Goal: Task Accomplishment & Management: Complete application form

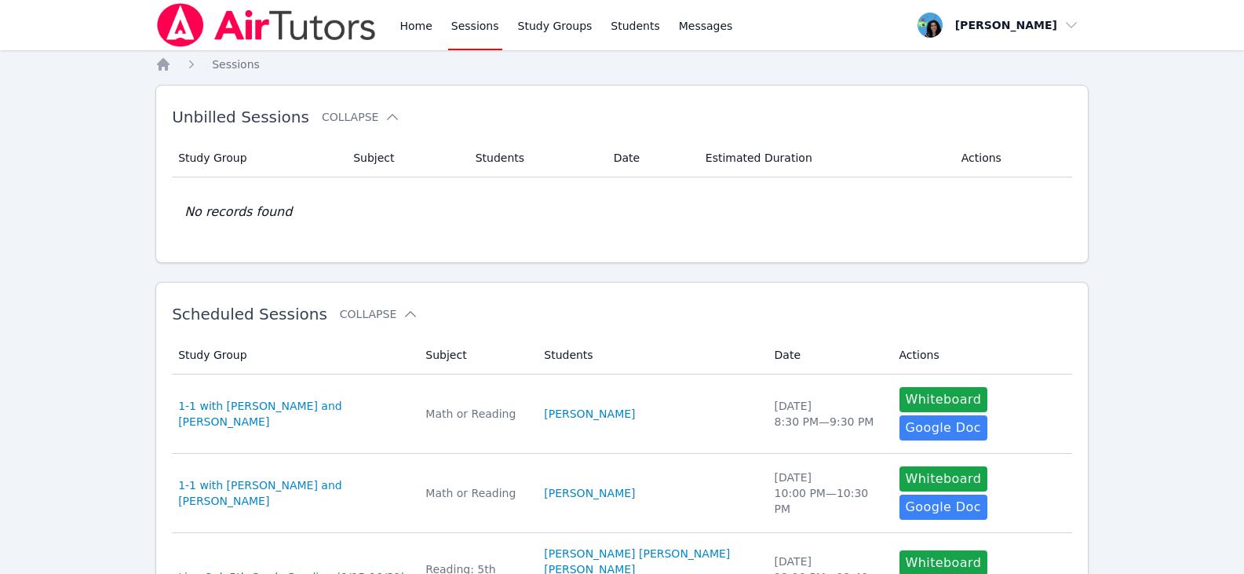
drag, startPoint x: 893, startPoint y: 400, endPoint x: 692, endPoint y: 386, distance: 202.2
click at [685, 395] on tr "Study Group 1-1 with Mishary Almengash and Maya Habou-Klimczak Subject Math or …" at bounding box center [622, 413] width 900 height 79
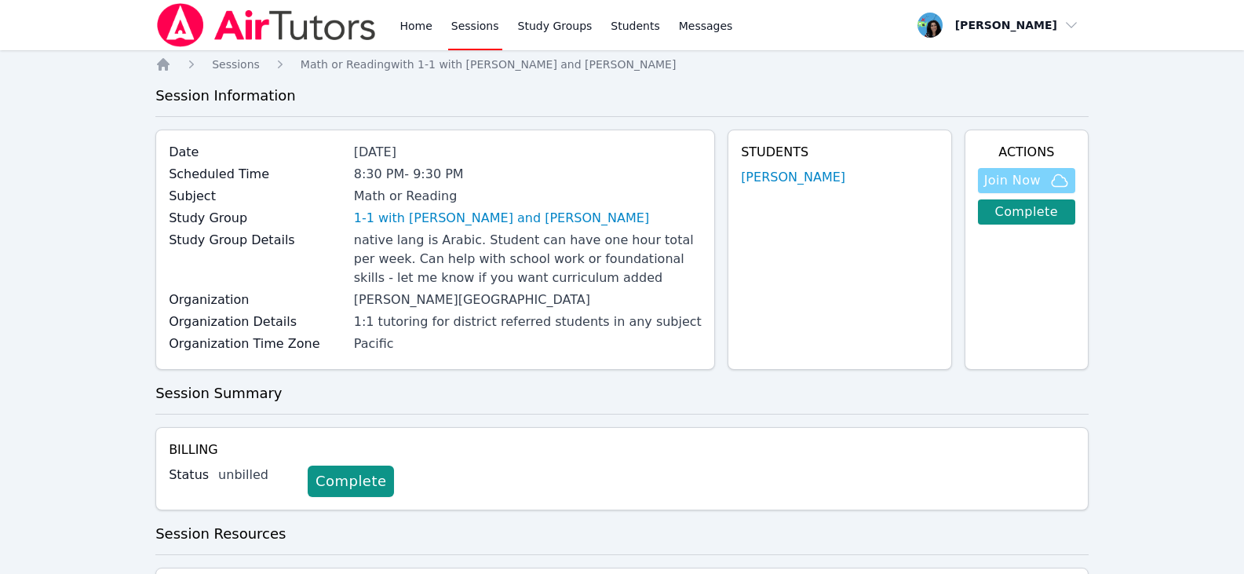
click at [1002, 177] on span "Join Now" at bounding box center [1012, 180] width 57 height 19
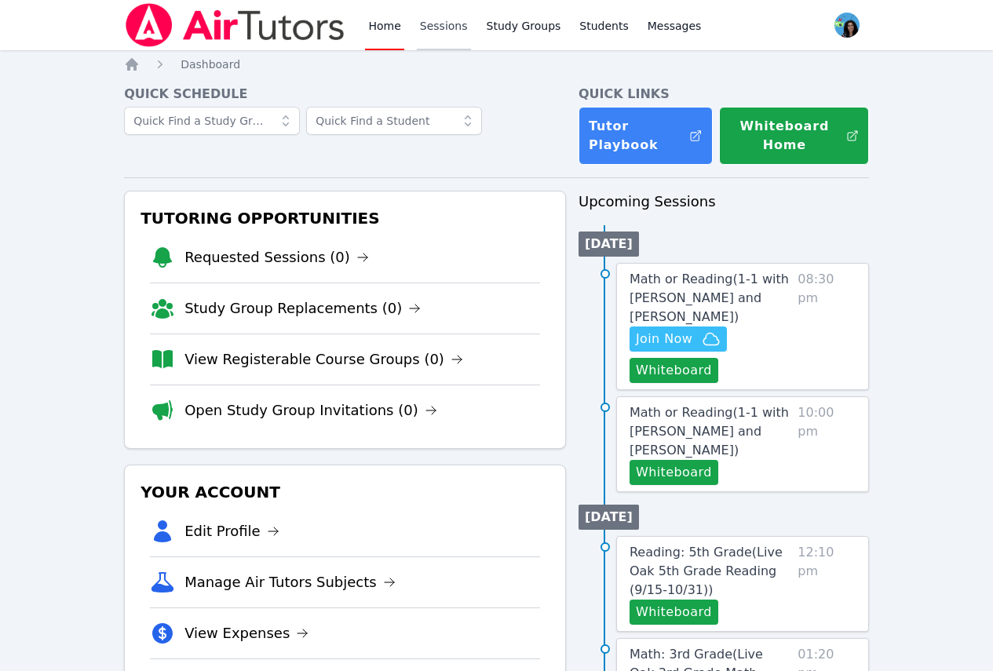
click at [450, 31] on link "Sessions" at bounding box center [444, 25] width 54 height 50
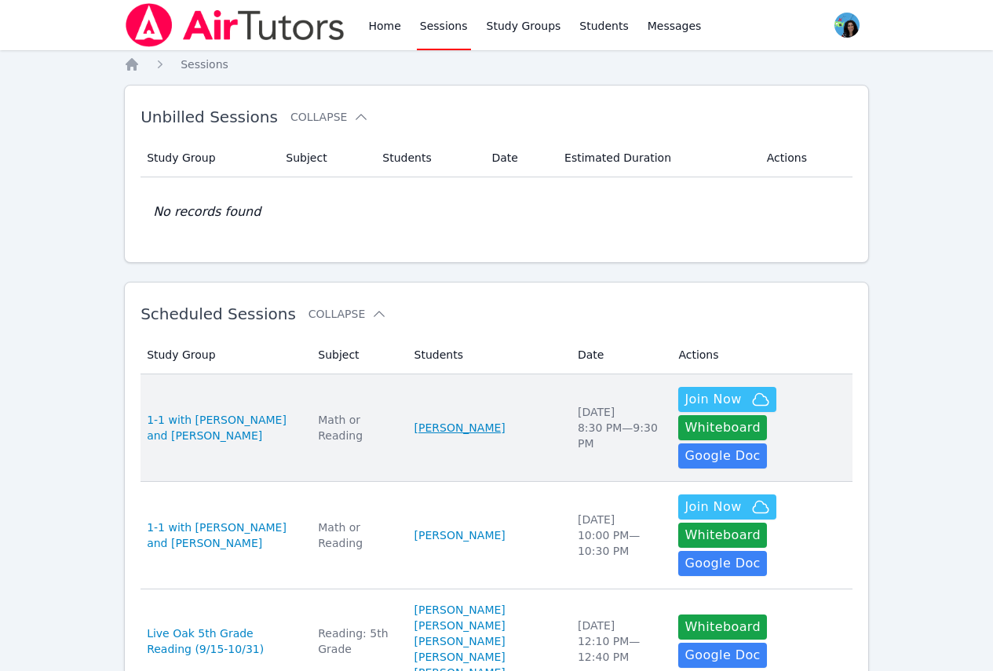
click at [484, 420] on link "[PERSON_NAME]" at bounding box center [459, 428] width 91 height 16
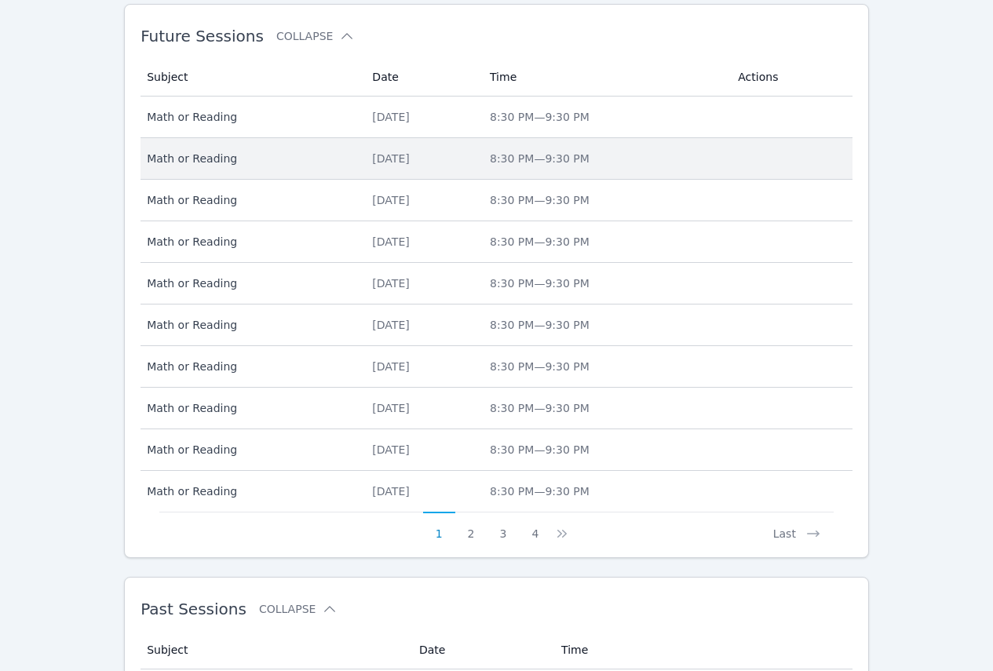
scroll to position [682, 0]
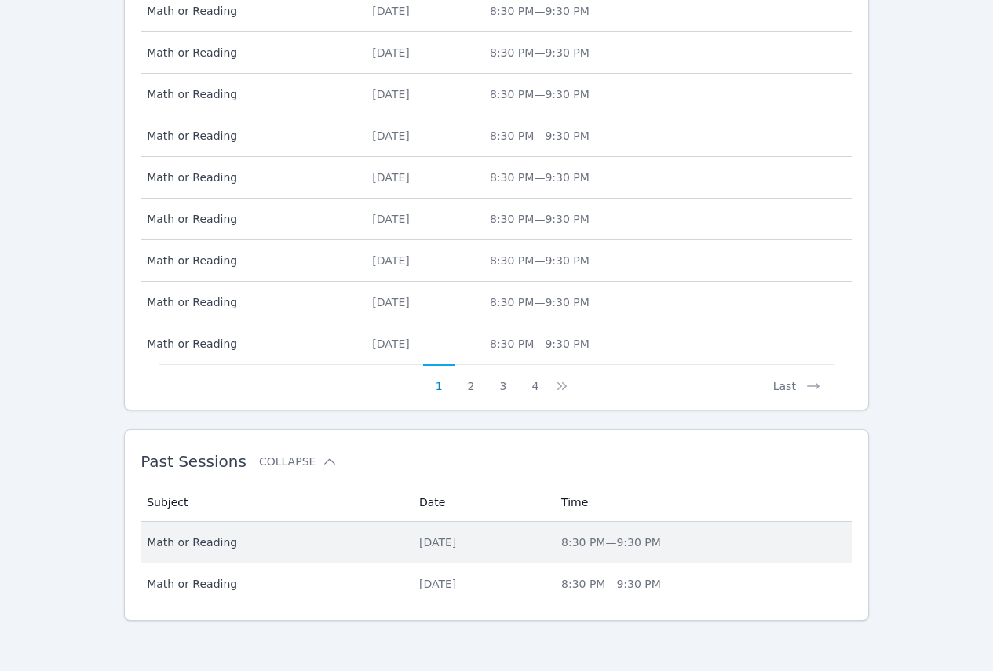
click at [448, 546] on div "Wed Sep 17" at bounding box center [480, 543] width 123 height 16
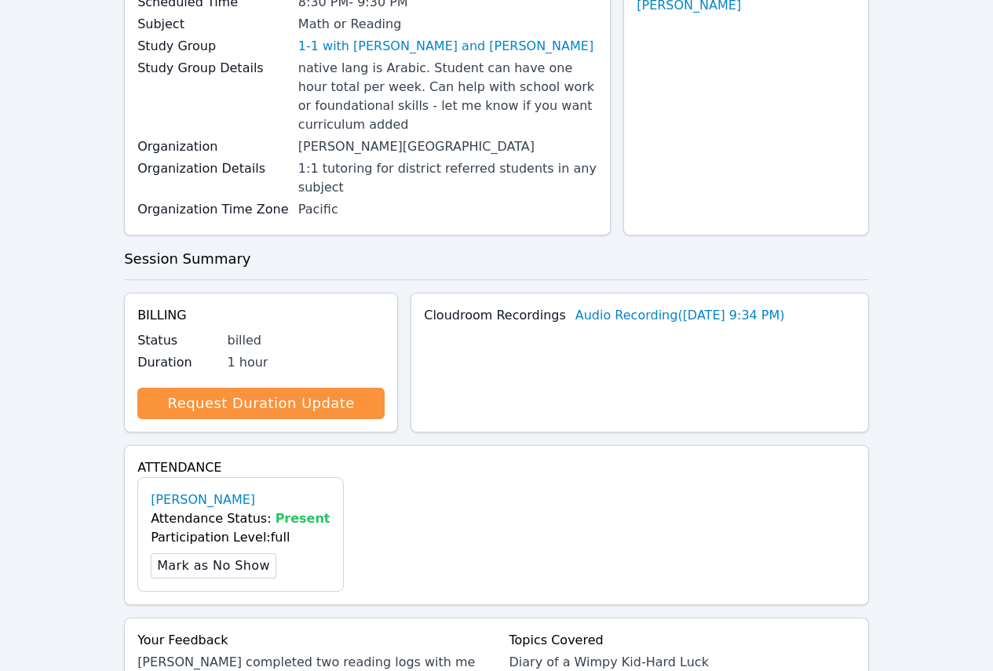
scroll to position [440, 0]
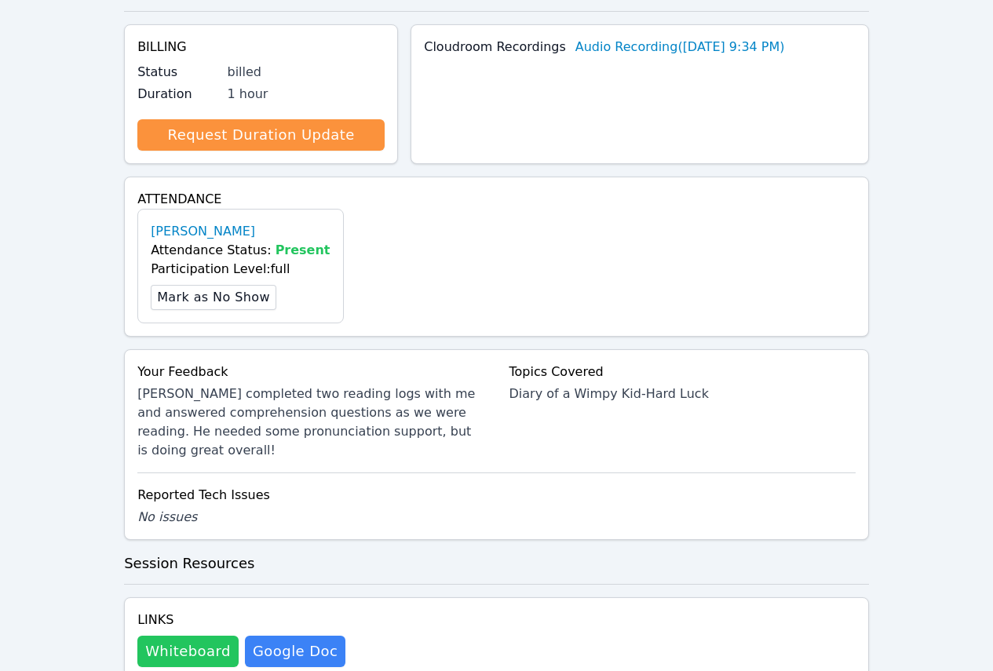
click at [184, 636] on button "Whiteboard" at bounding box center [187, 651] width 101 height 31
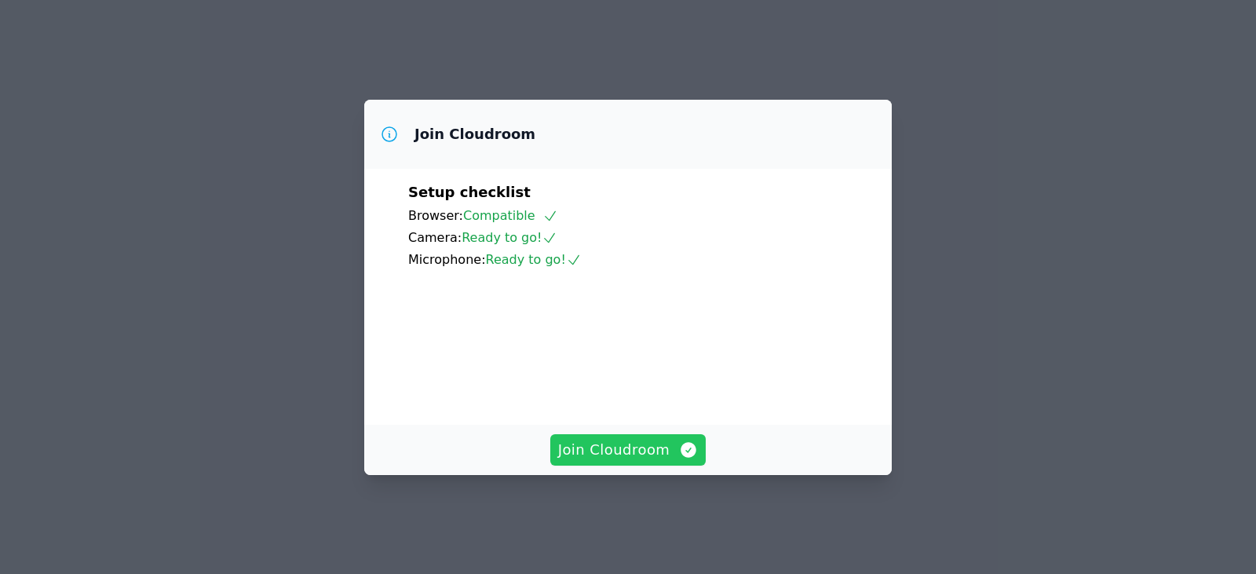
click at [677, 451] on button "Join Cloudroom" at bounding box center [628, 449] width 156 height 31
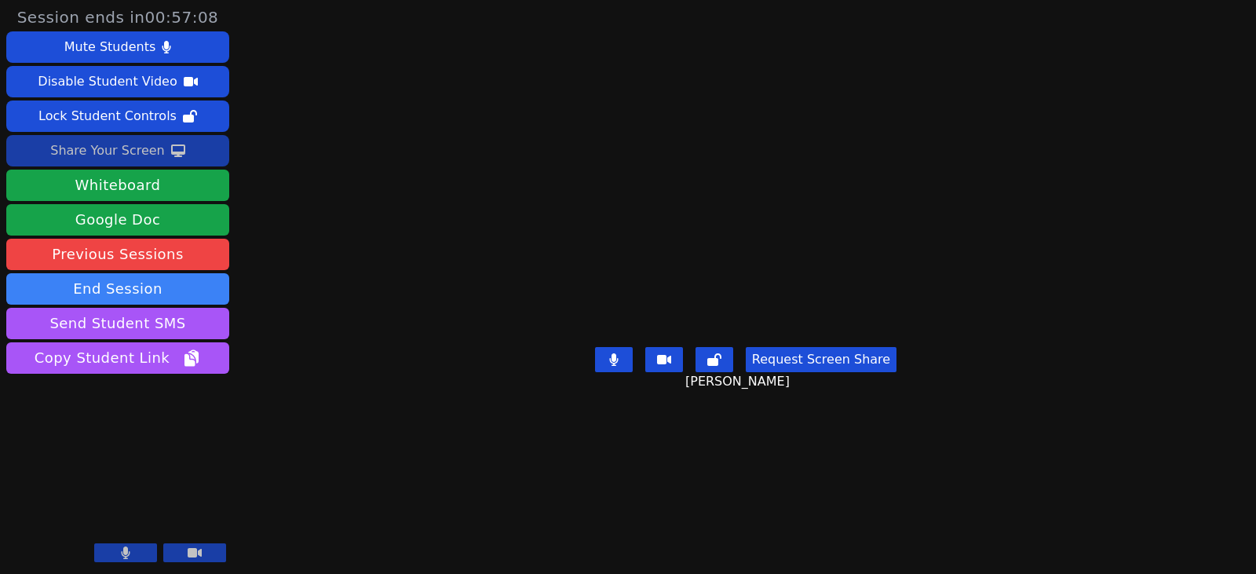
click at [119, 145] on div "Share Your Screen" at bounding box center [107, 150] width 115 height 25
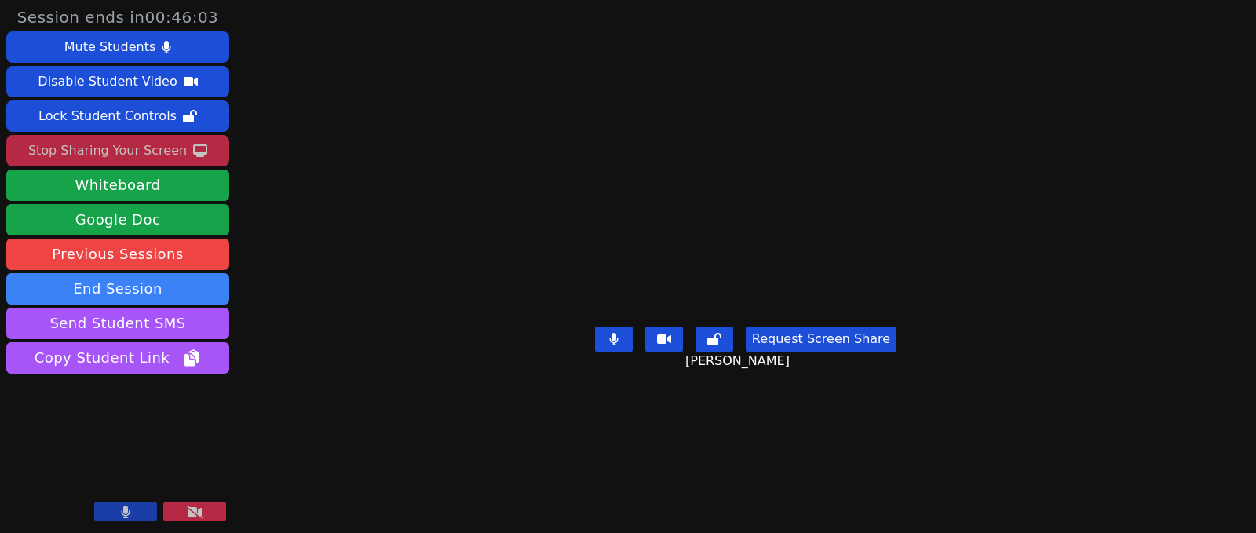
click at [183, 515] on button at bounding box center [194, 511] width 63 height 19
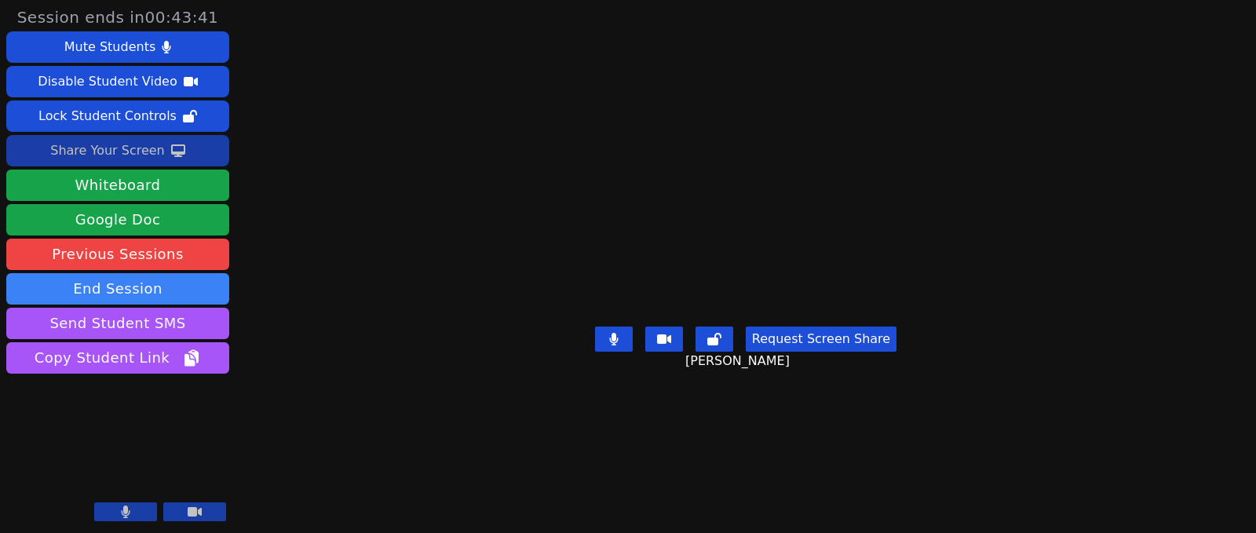
click at [119, 155] on div "Share Your Screen" at bounding box center [107, 150] width 115 height 25
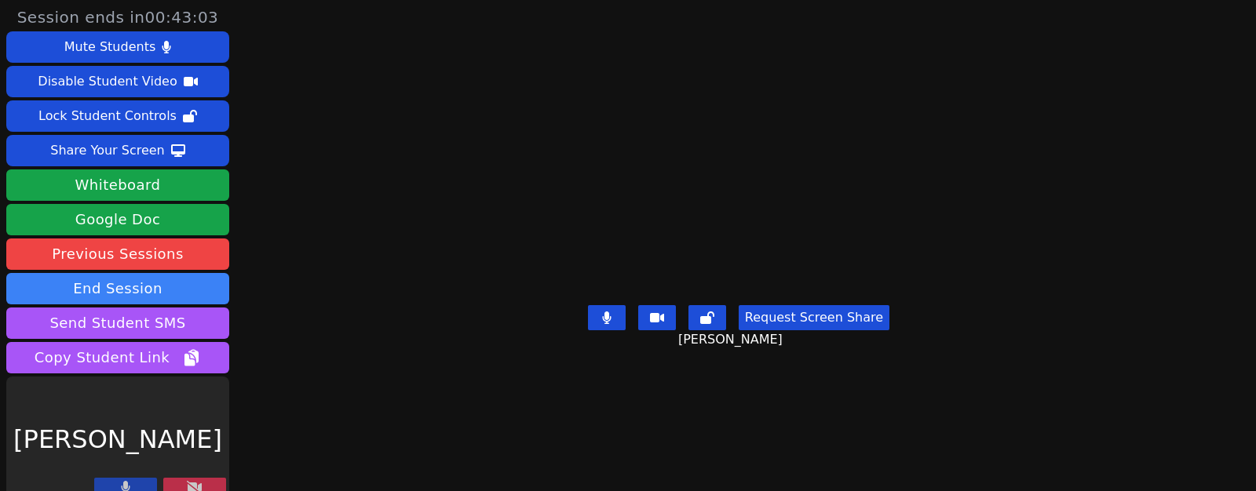
click at [191, 485] on icon at bounding box center [195, 487] width 16 height 13
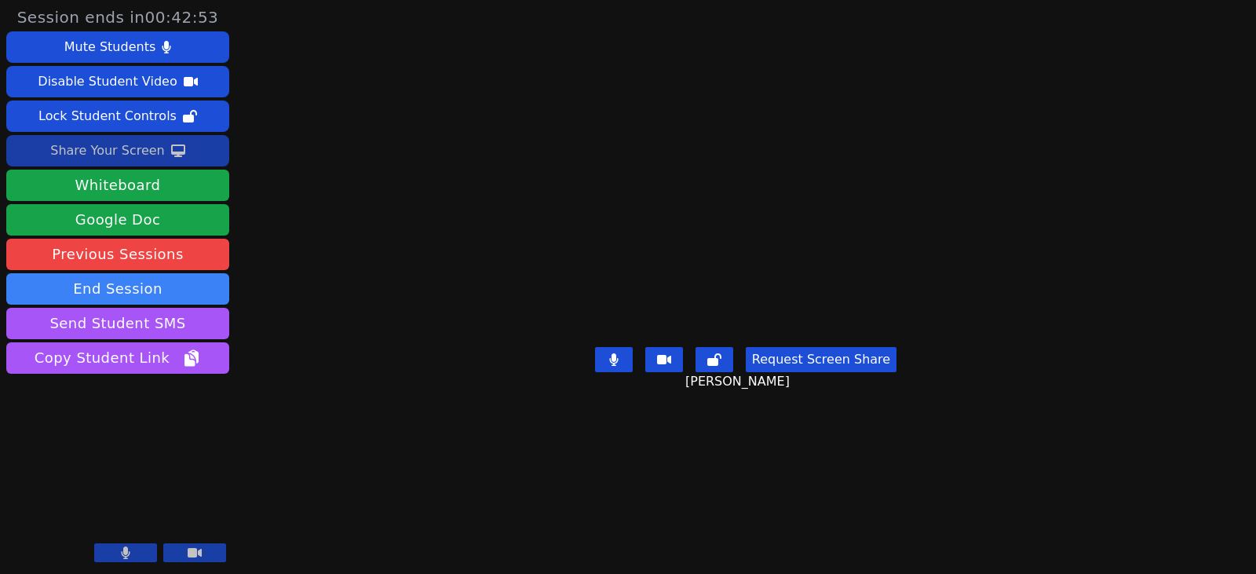
click at [162, 151] on button "Share Your Screen" at bounding box center [117, 150] width 223 height 31
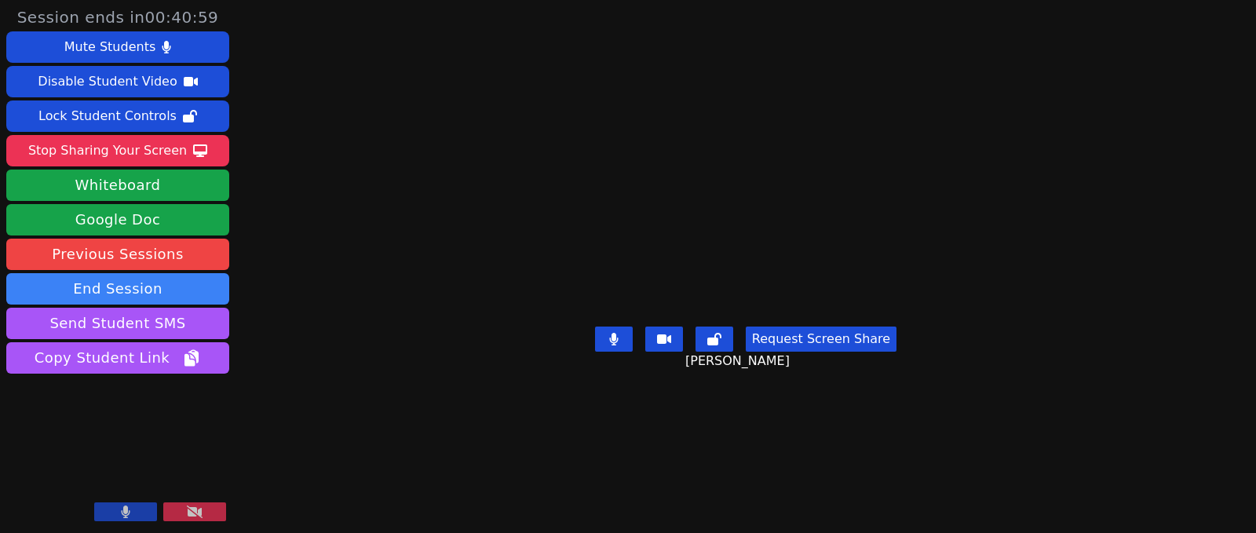
drag, startPoint x: 113, startPoint y: 142, endPoint x: 113, endPoint y: 168, distance: 25.9
click at [113, 142] on div "Stop Sharing Your Screen" at bounding box center [107, 150] width 159 height 25
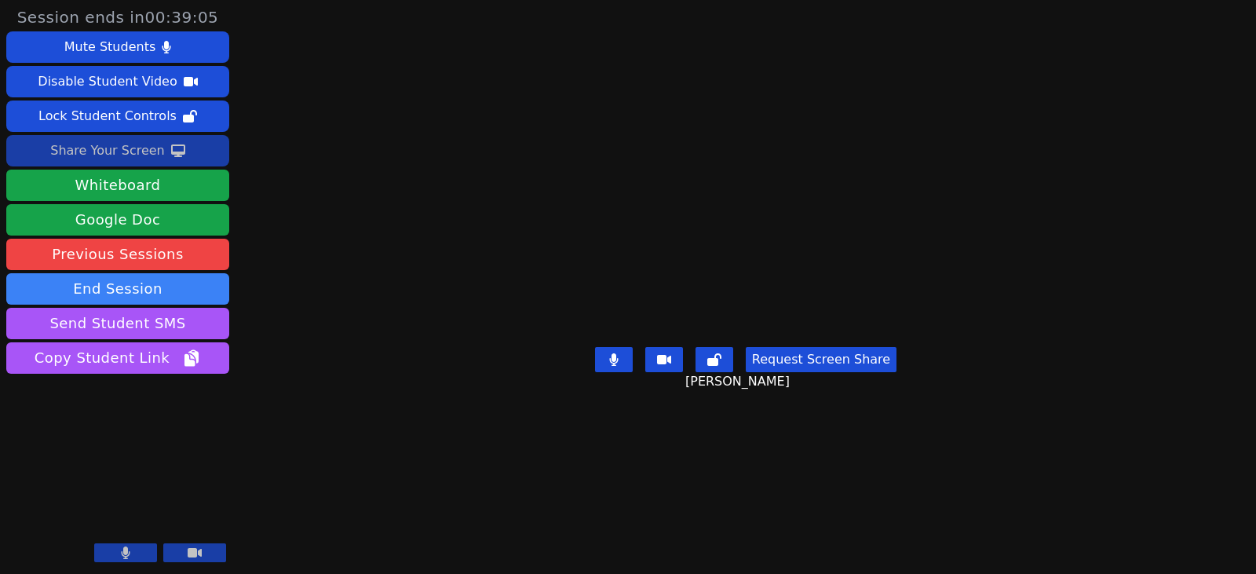
click at [88, 153] on div "Share Your Screen" at bounding box center [107, 150] width 115 height 25
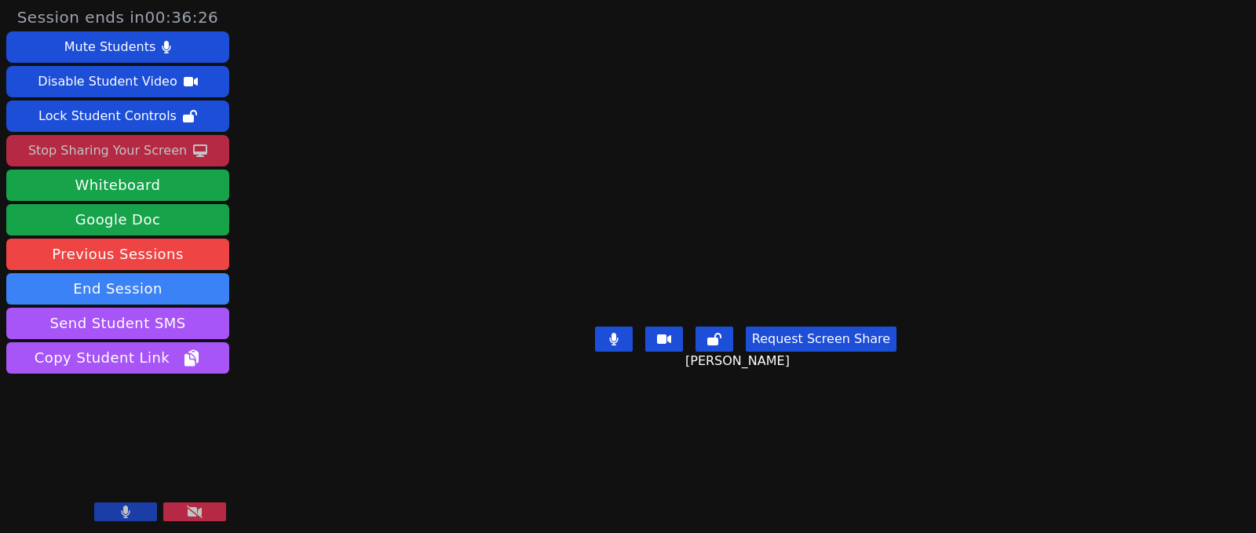
drag, startPoint x: 79, startPoint y: 147, endPoint x: 79, endPoint y: 166, distance: 18.8
click at [79, 147] on div "Stop Sharing Your Screen" at bounding box center [107, 150] width 159 height 25
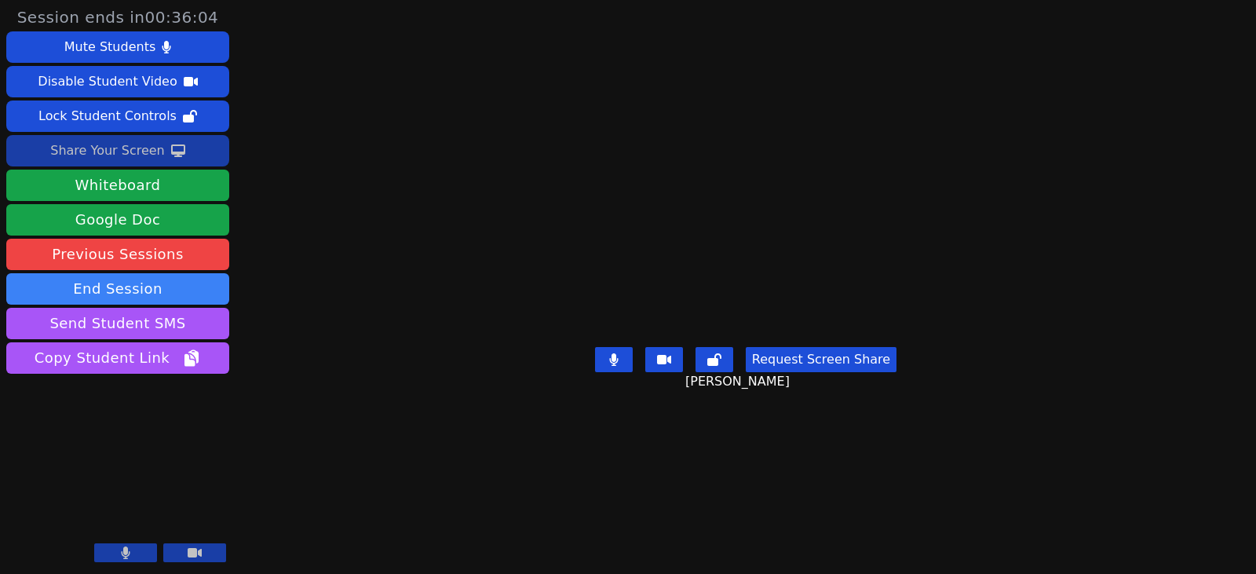
click at [93, 147] on div "Share Your Screen" at bounding box center [107, 150] width 115 height 25
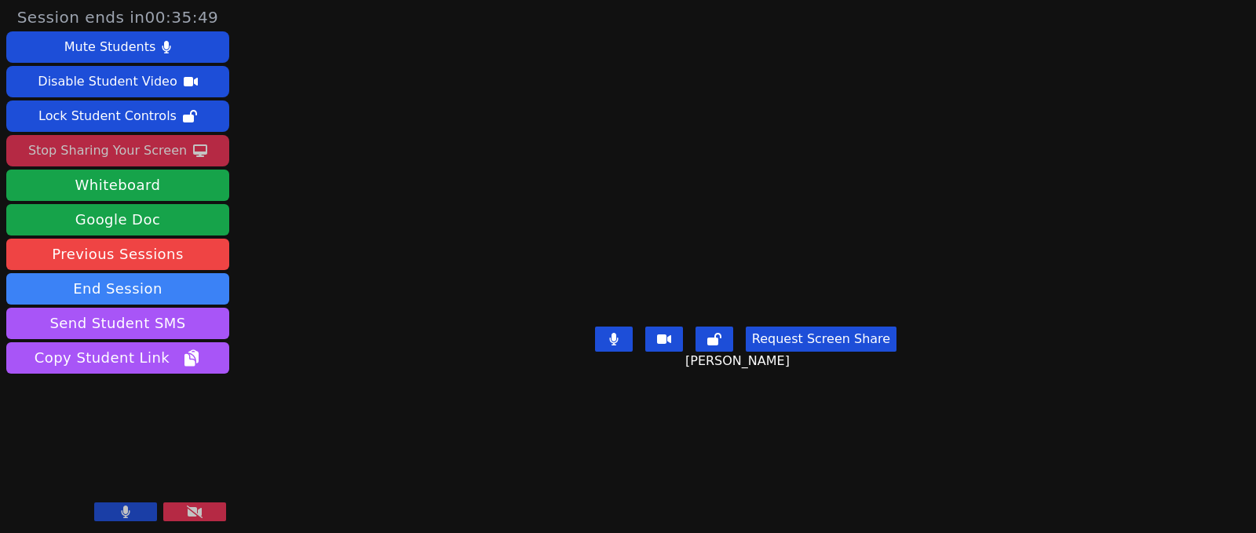
click at [141, 160] on div "Stop Sharing Your Screen" at bounding box center [107, 150] width 159 height 25
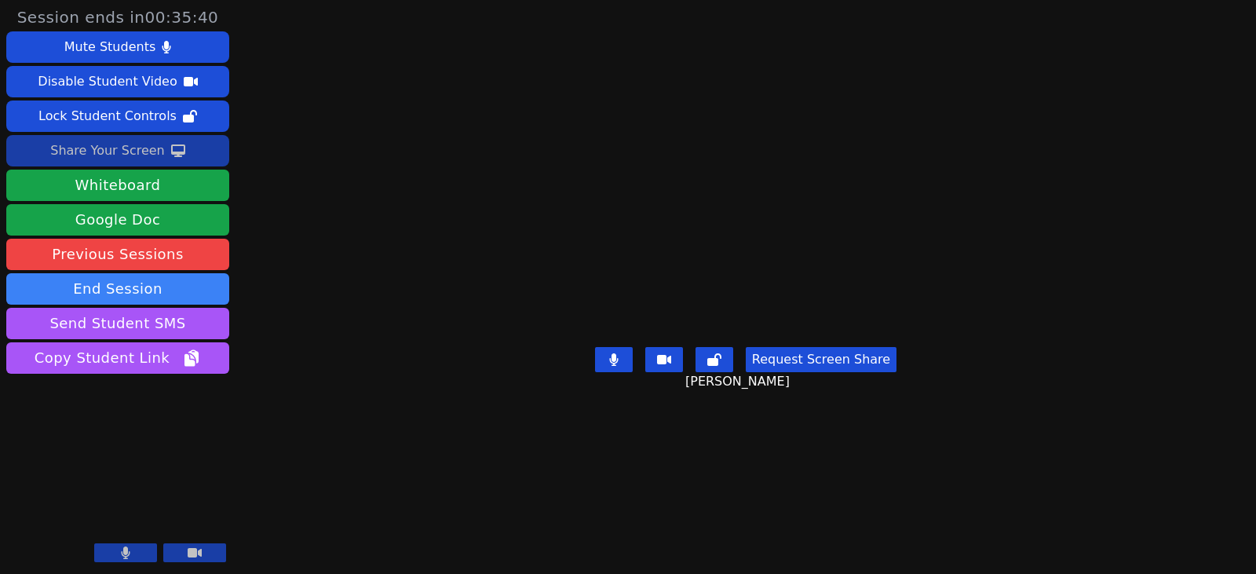
click at [103, 149] on div "Share Your Screen" at bounding box center [107, 150] width 115 height 25
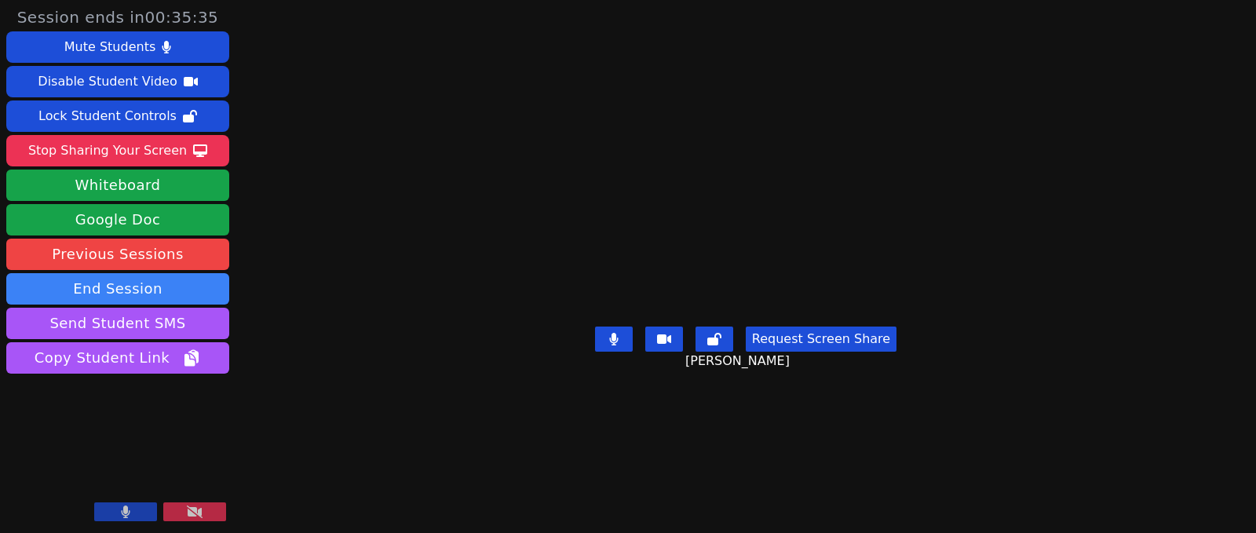
drag, startPoint x: 116, startPoint y: 148, endPoint x: 116, endPoint y: 168, distance: 19.6
click at [116, 148] on div "Stop Sharing Your Screen" at bounding box center [107, 150] width 159 height 25
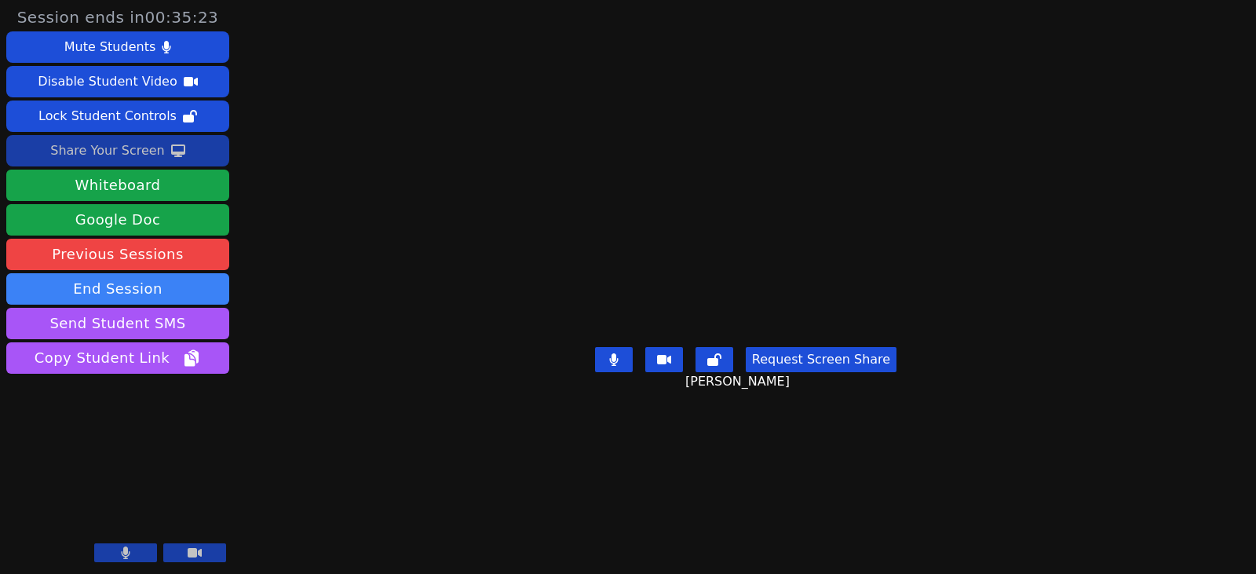
click at [121, 148] on div "Share Your Screen" at bounding box center [107, 150] width 115 height 25
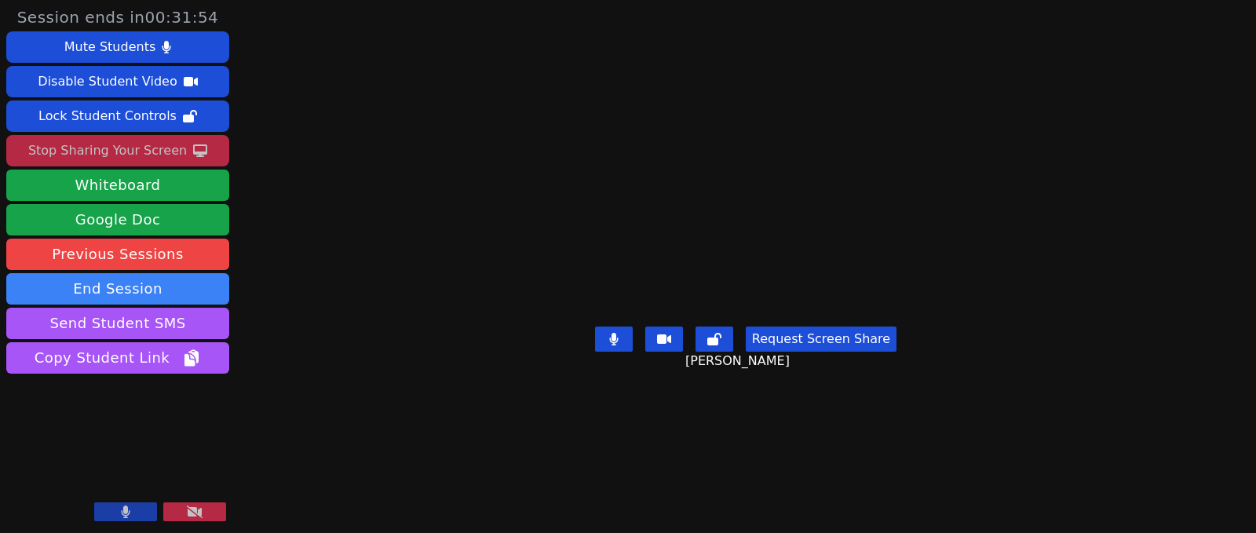
click at [115, 149] on div "Stop Sharing Your Screen" at bounding box center [107, 150] width 159 height 25
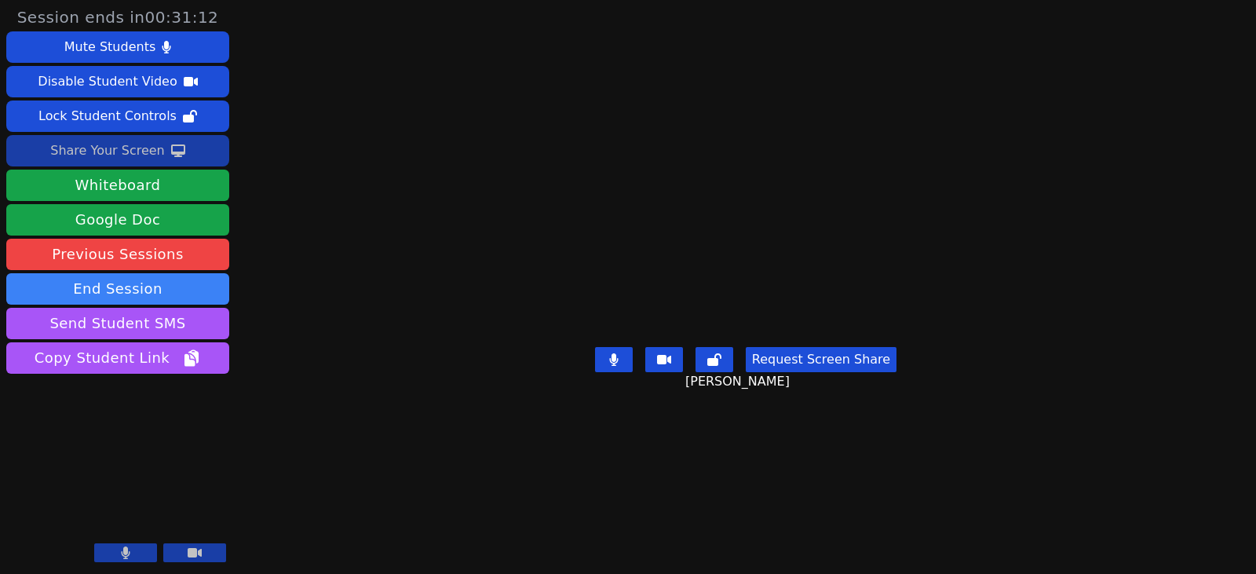
click at [65, 151] on div "Share Your Screen" at bounding box center [107, 150] width 115 height 25
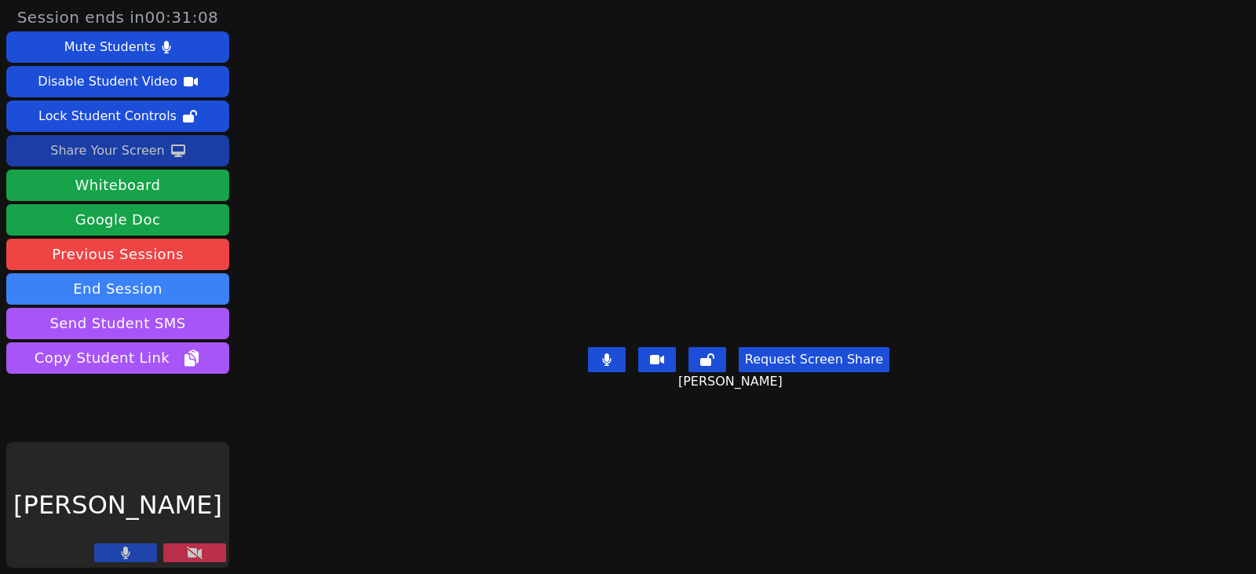
click at [79, 141] on div "Share Your Screen" at bounding box center [107, 150] width 115 height 25
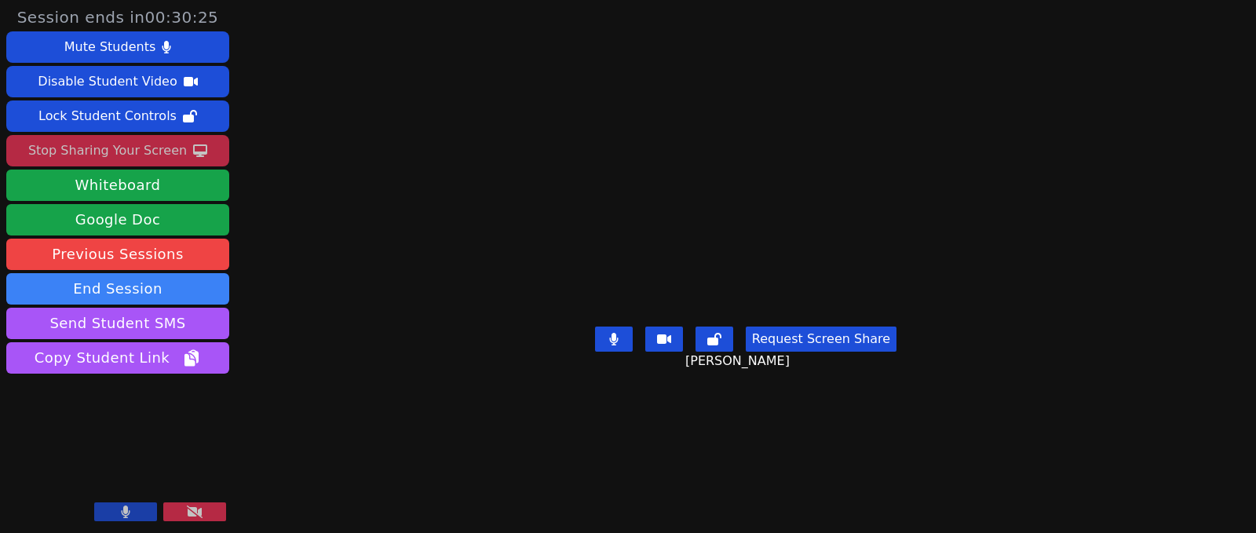
click at [896, 383] on div "Request Screen Share Mishary Almengash" at bounding box center [745, 351] width 301 height 63
click at [120, 151] on div "Stop Sharing Your Screen" at bounding box center [107, 150] width 159 height 25
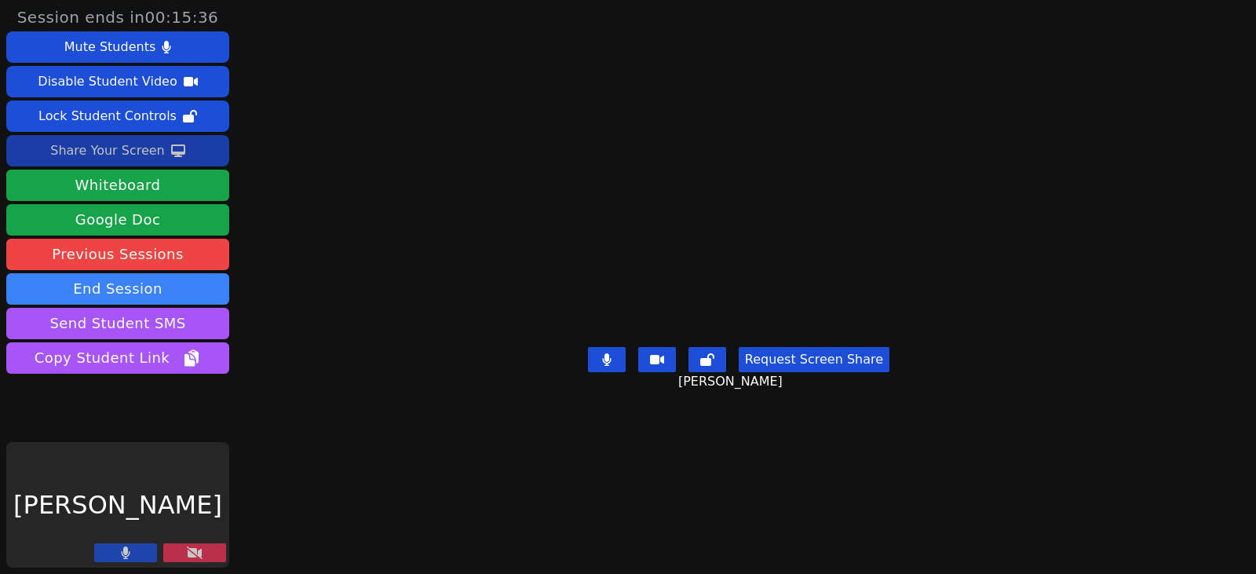
click at [184, 550] on button at bounding box center [194, 552] width 63 height 19
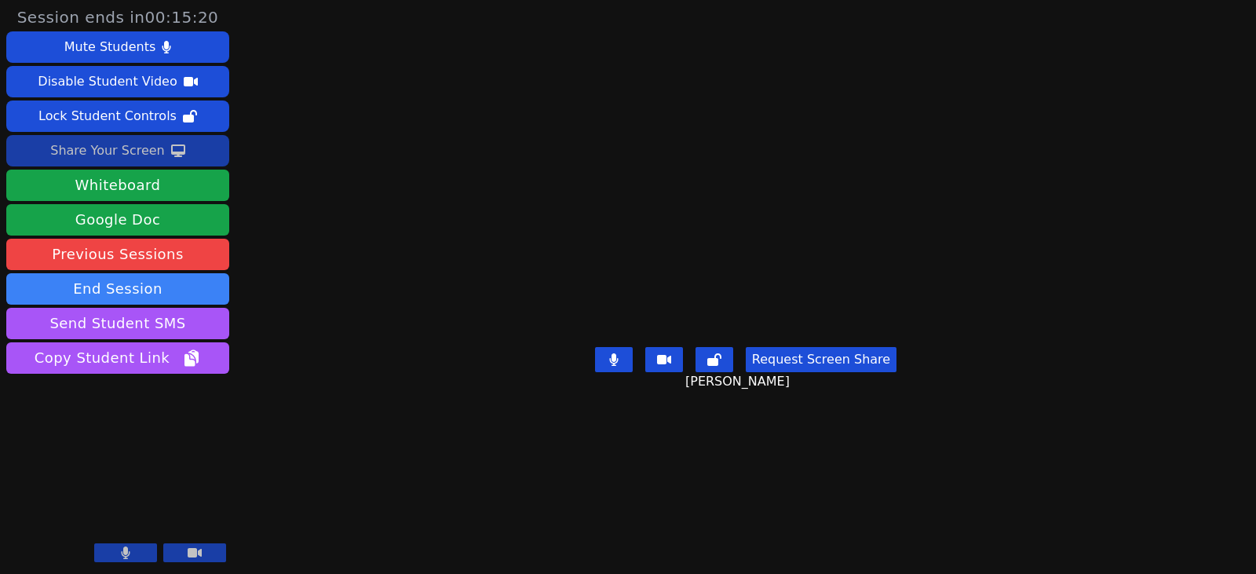
click at [112, 149] on div "Share Your Screen" at bounding box center [107, 150] width 115 height 25
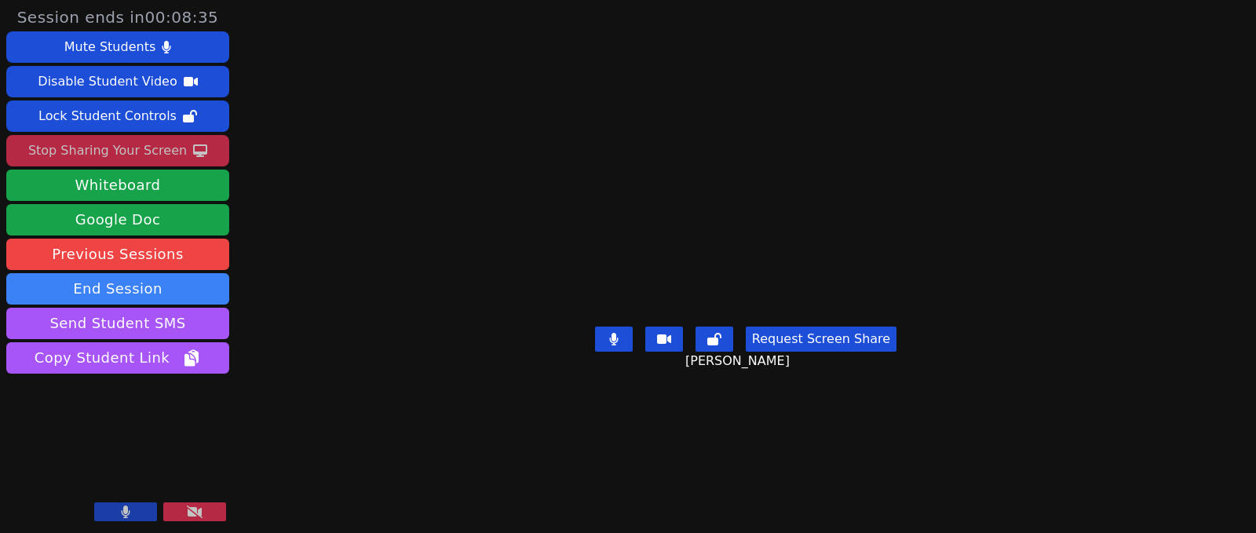
click at [175, 155] on div "Stop Sharing Your Screen" at bounding box center [107, 150] width 159 height 25
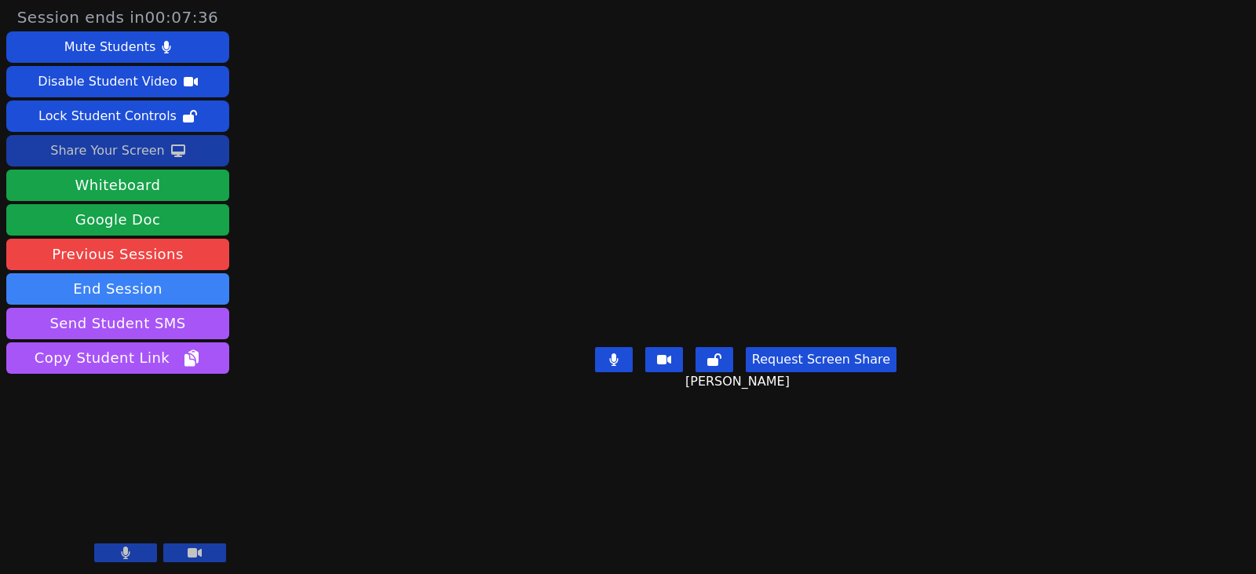
click at [79, 151] on div "Share Your Screen" at bounding box center [107, 150] width 115 height 25
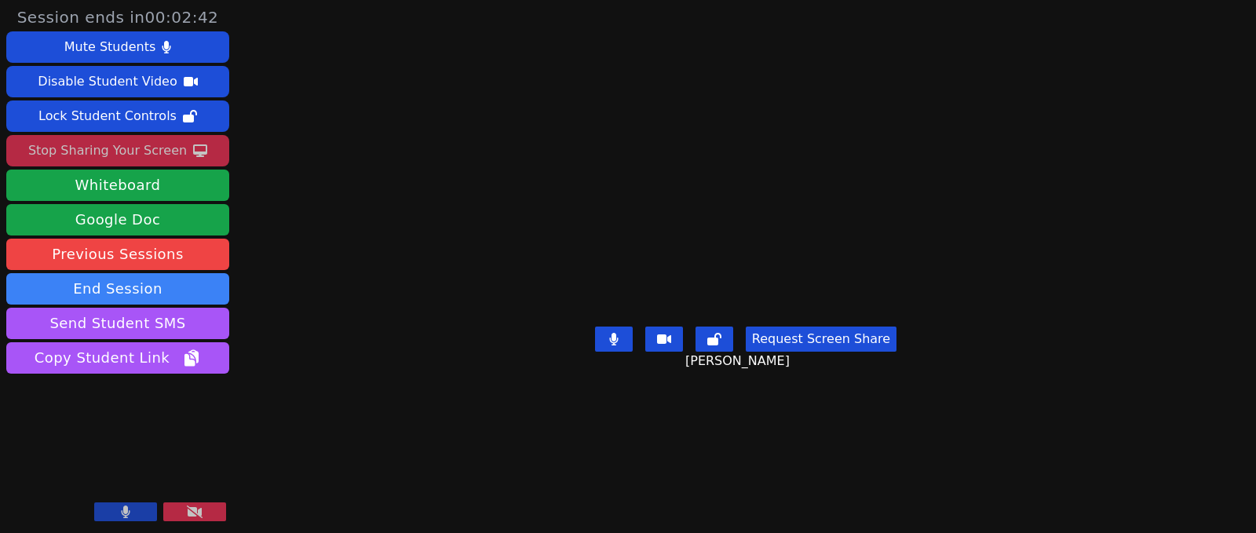
drag, startPoint x: 115, startPoint y: 155, endPoint x: 455, endPoint y: 263, distance: 357.2
click at [115, 155] on div "Stop Sharing Your Screen" at bounding box center [107, 150] width 159 height 25
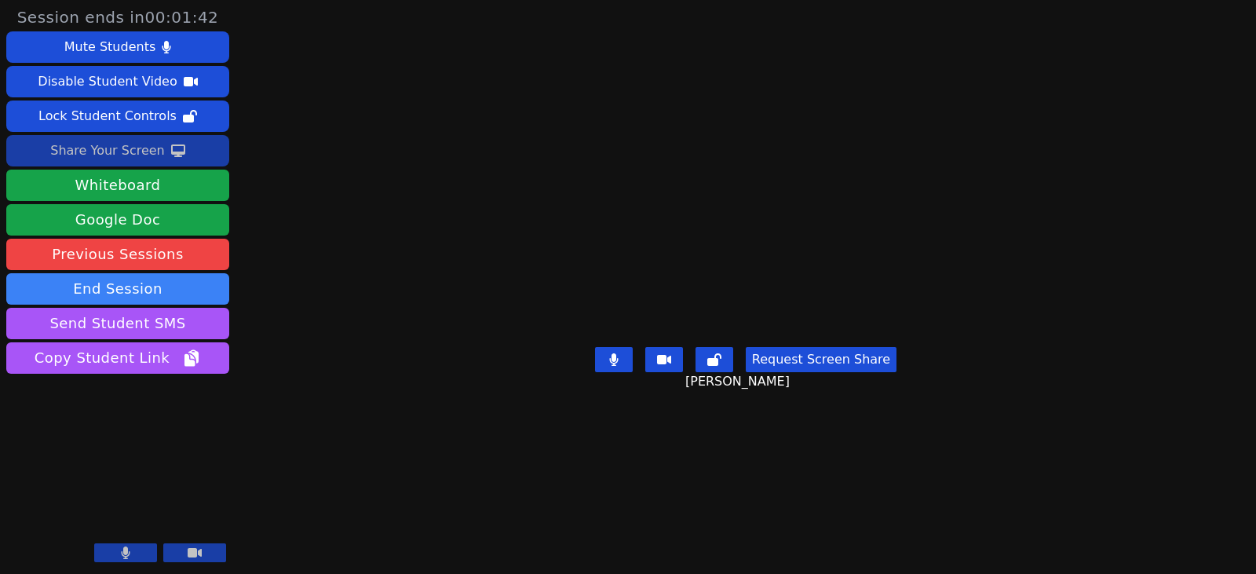
click at [93, 148] on div "Share Your Screen" at bounding box center [107, 150] width 115 height 25
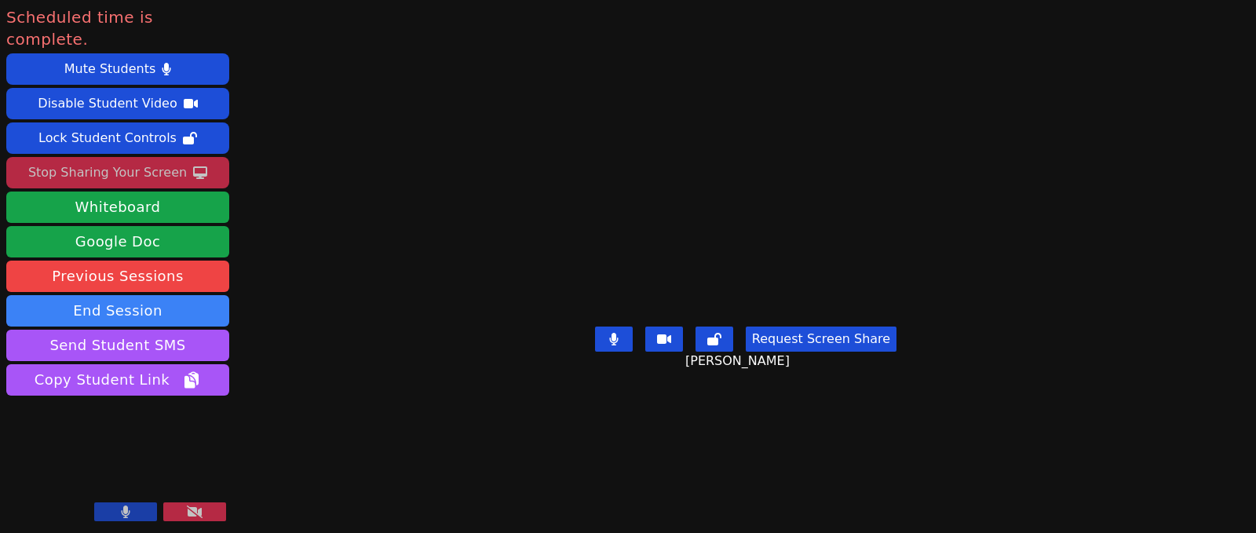
drag, startPoint x: 137, startPoint y: 137, endPoint x: 137, endPoint y: 153, distance: 15.7
click at [137, 157] on button "Stop Sharing Your Screen" at bounding box center [117, 172] width 223 height 31
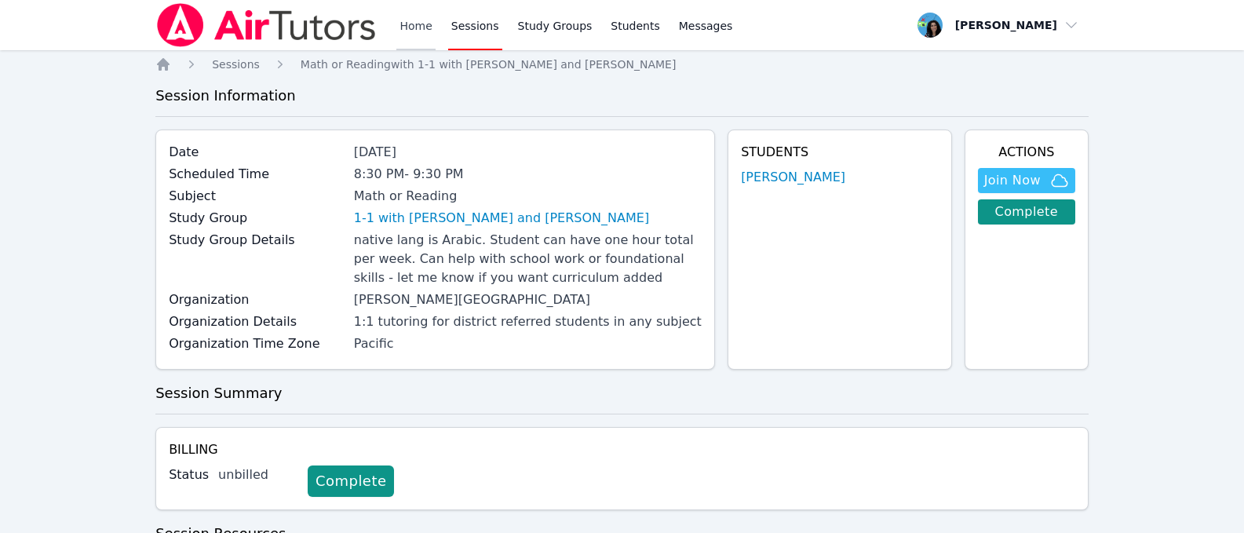
click at [426, 30] on link "Home" at bounding box center [415, 25] width 38 height 50
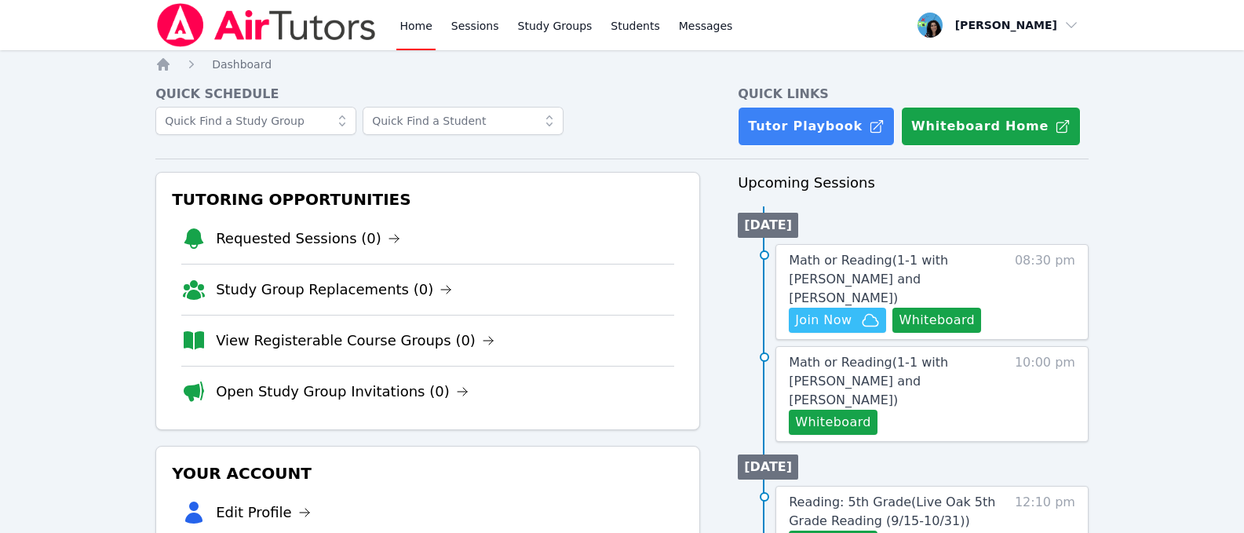
click at [418, 31] on link "Home" at bounding box center [415, 25] width 38 height 50
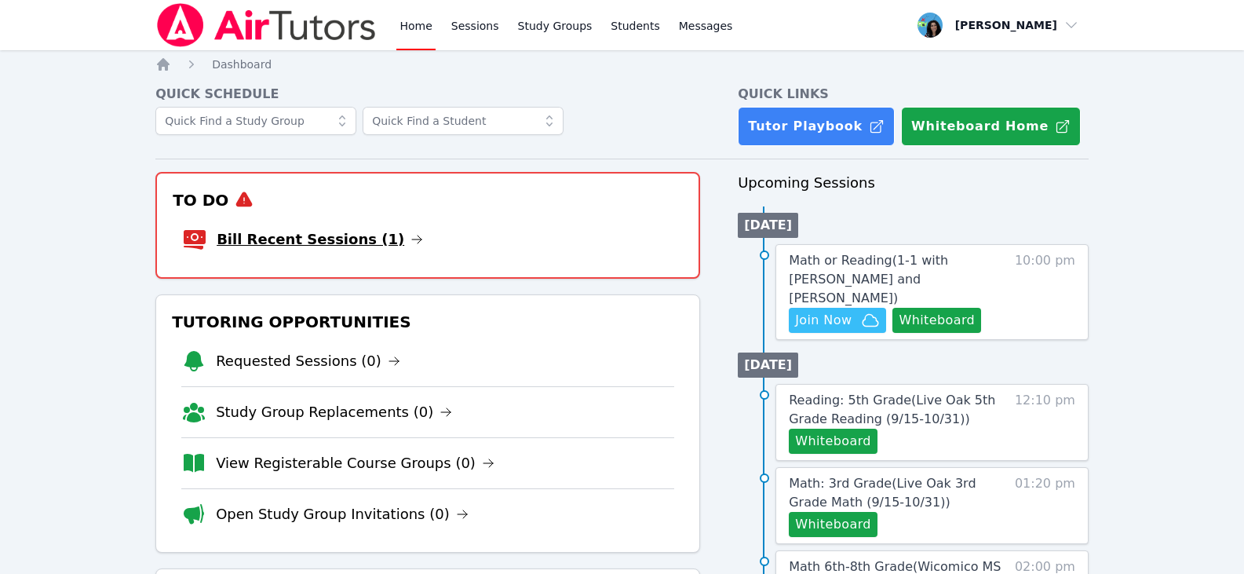
click at [411, 245] on icon at bounding box center [417, 239] width 13 height 13
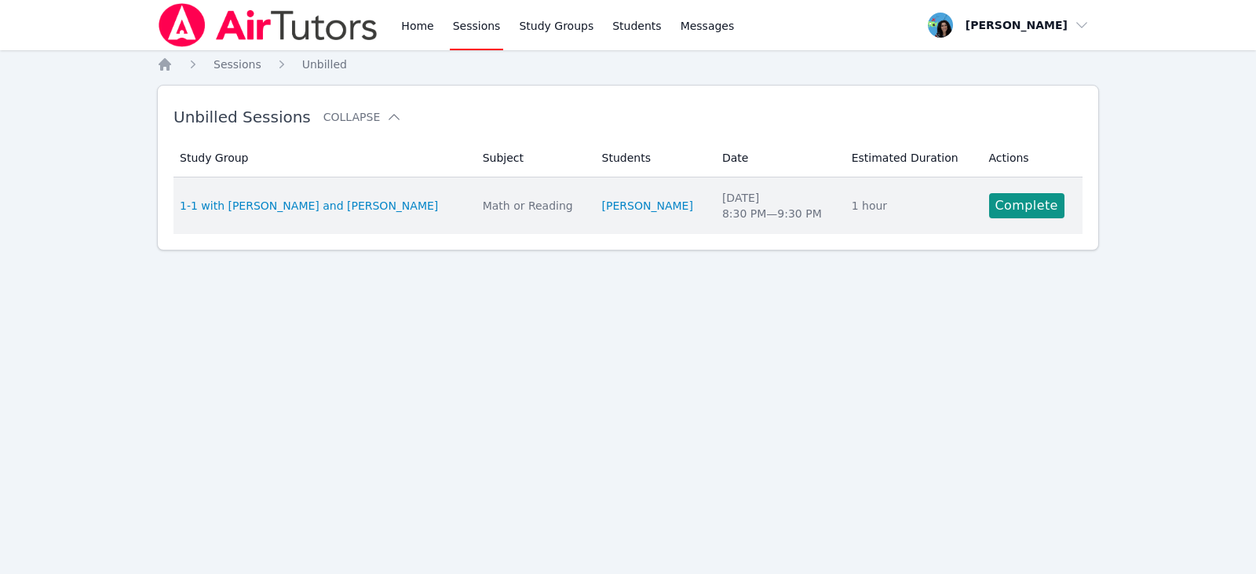
click at [445, 193] on td "Study Group 1-1 with Mishary Almengash and Maya Habou-Klimczak" at bounding box center [323, 205] width 300 height 57
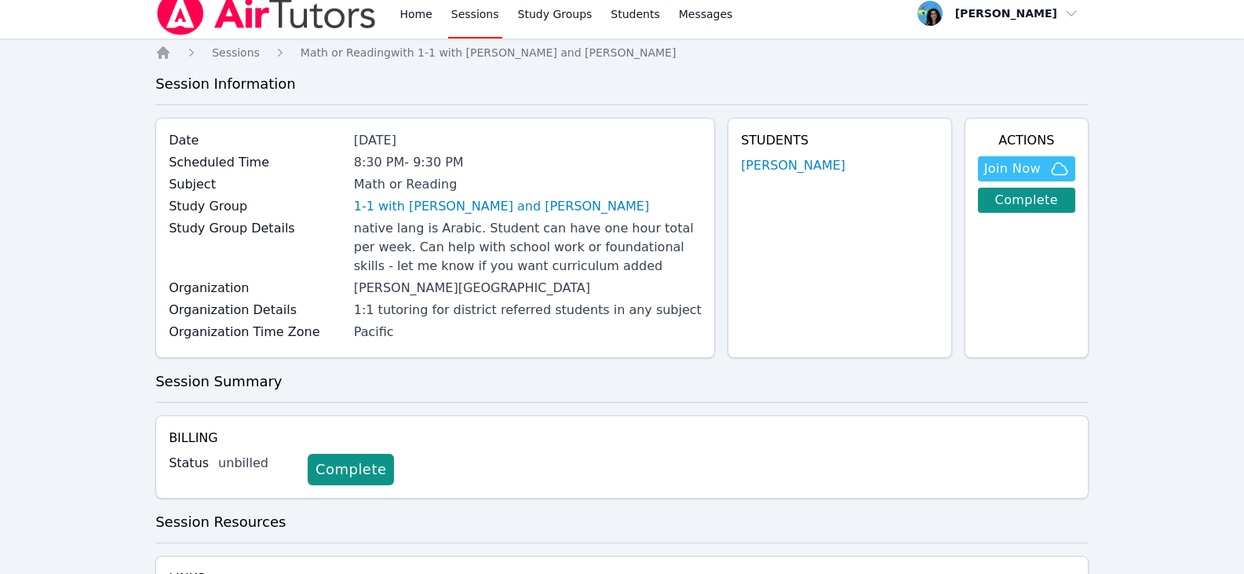
scroll to position [121, 0]
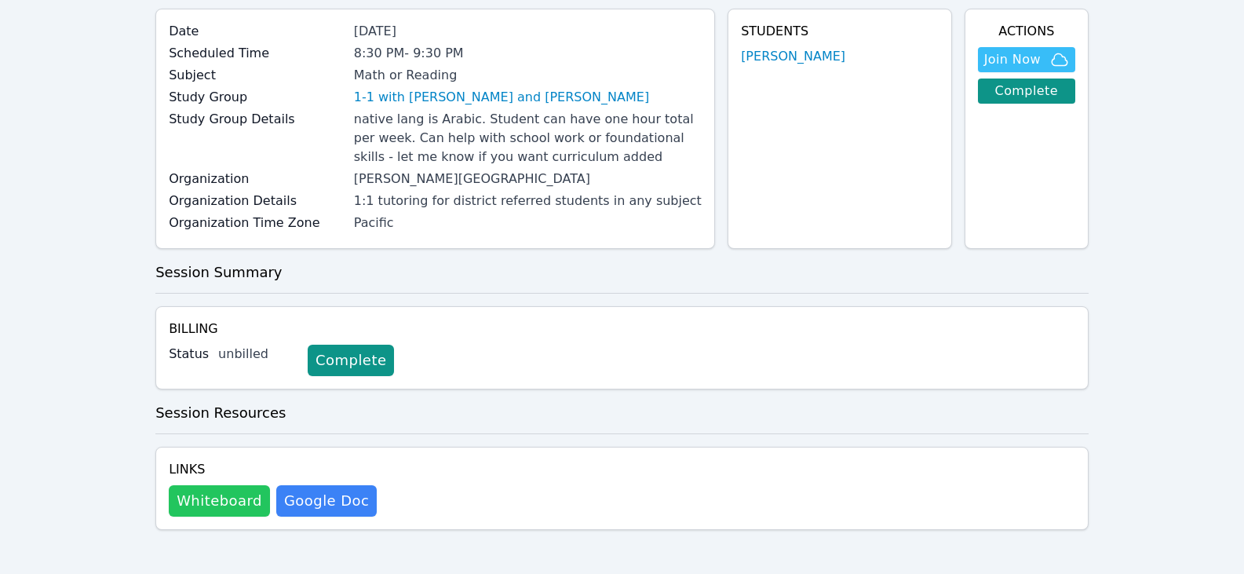
click at [224, 485] on button "Whiteboard" at bounding box center [219, 500] width 101 height 31
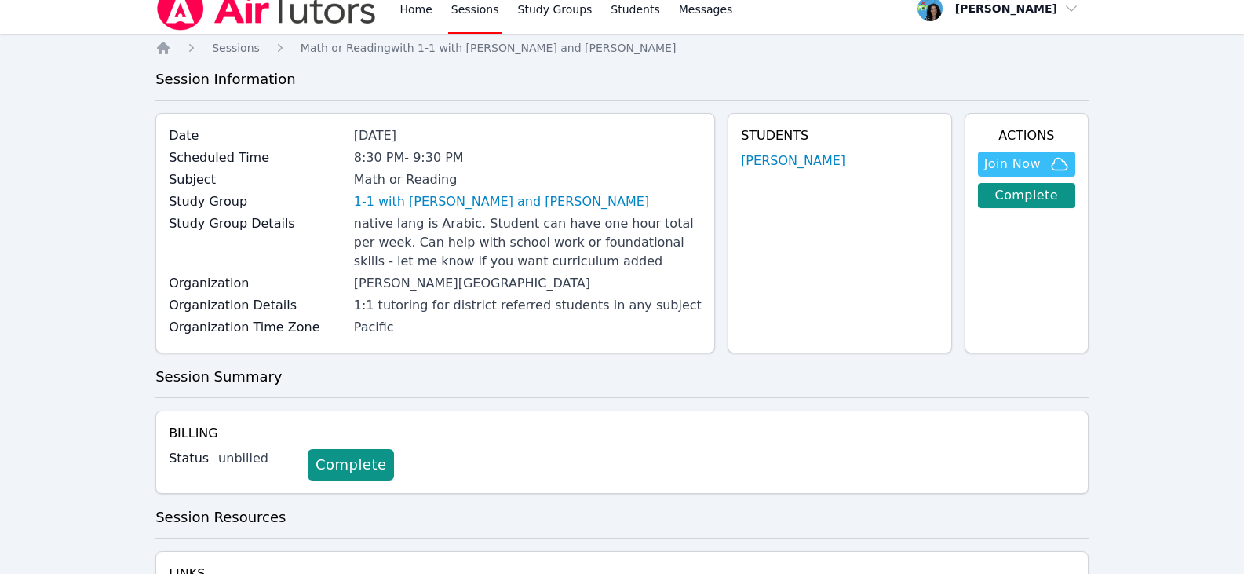
scroll to position [0, 0]
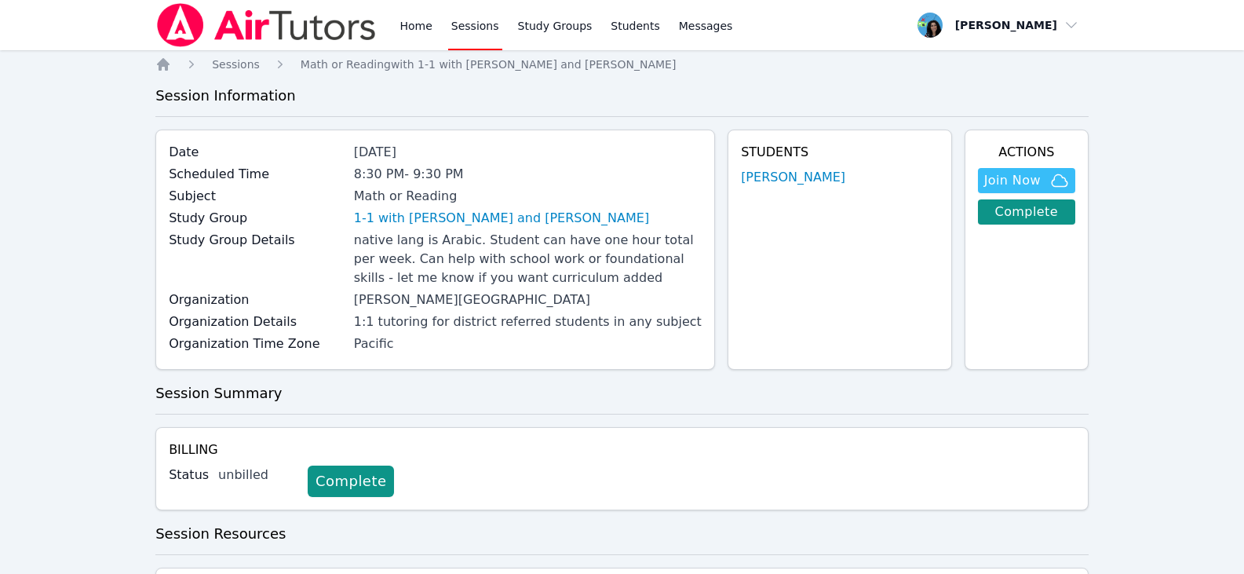
drag, startPoint x: 458, startPoint y: 29, endPoint x: 480, endPoint y: 39, distance: 23.5
click at [458, 29] on link "Sessions" at bounding box center [475, 25] width 54 height 50
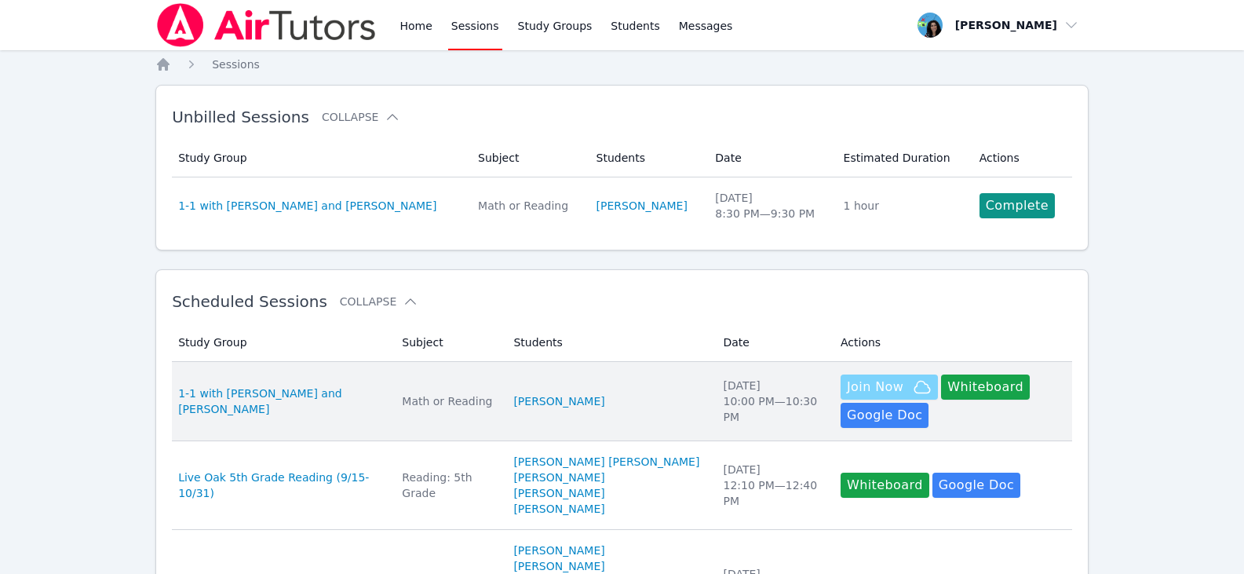
click at [850, 390] on span "Join Now" at bounding box center [875, 387] width 57 height 19
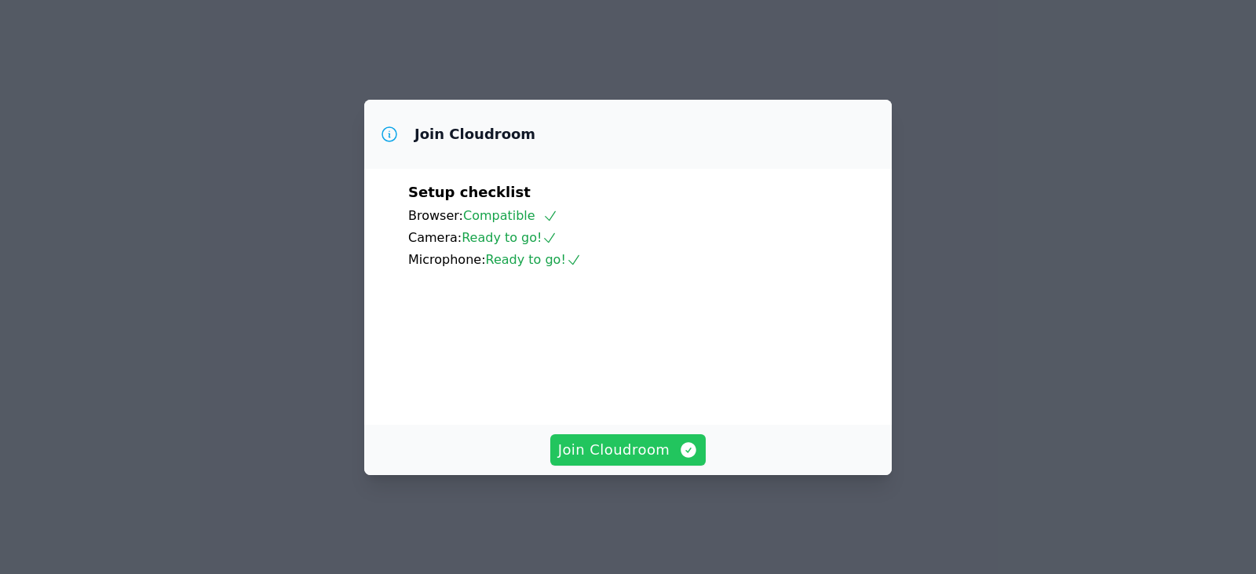
click at [677, 465] on button "Join Cloudroom" at bounding box center [628, 449] width 156 height 31
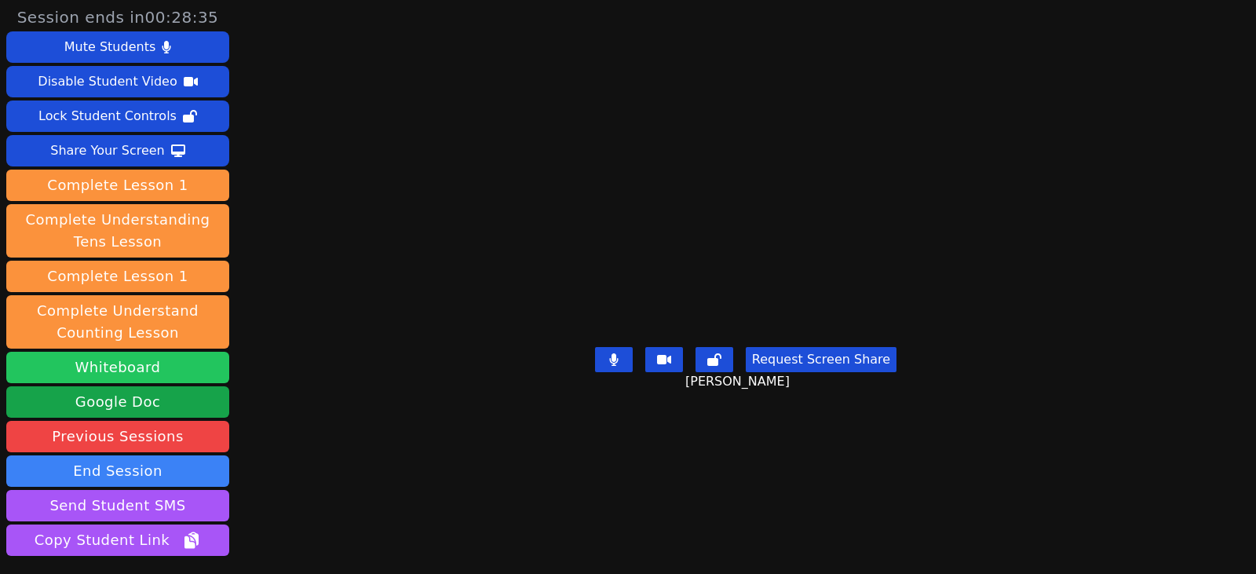
click at [136, 364] on button "Whiteboard" at bounding box center [117, 367] width 223 height 31
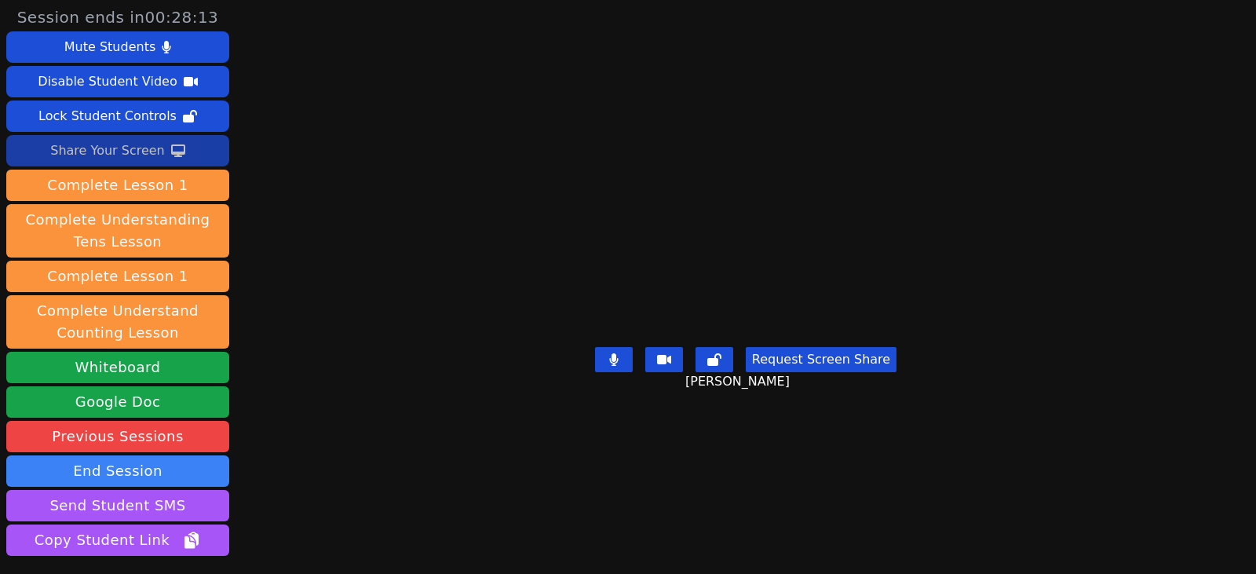
click at [112, 143] on div "Share Your Screen" at bounding box center [107, 150] width 115 height 25
click at [123, 160] on div "Share Your Screen" at bounding box center [107, 150] width 115 height 25
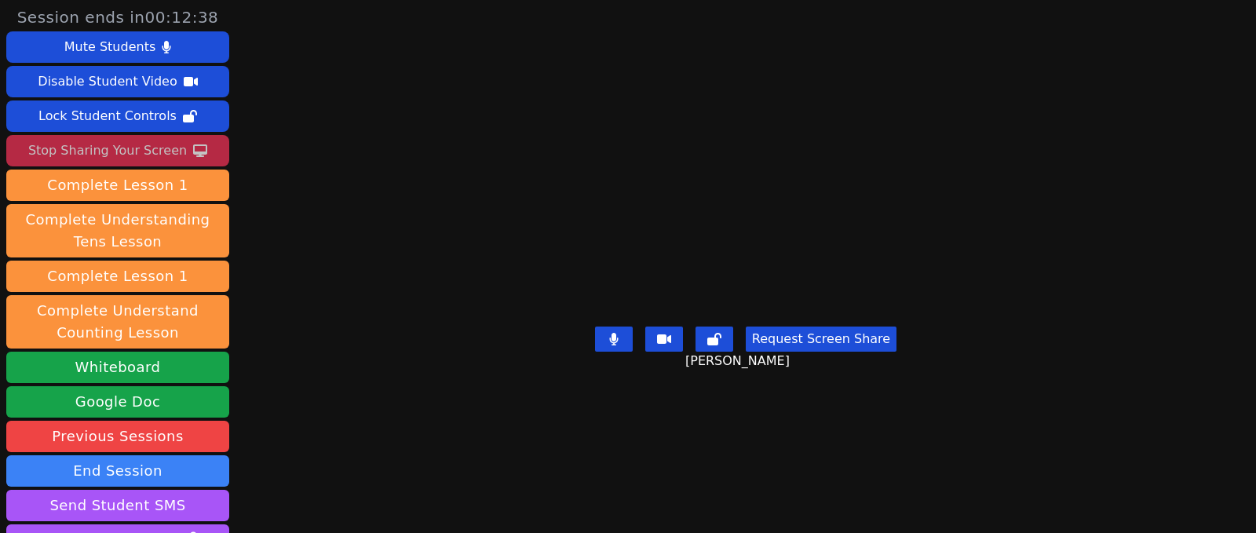
click at [104, 161] on div "Stop Sharing Your Screen" at bounding box center [107, 150] width 159 height 25
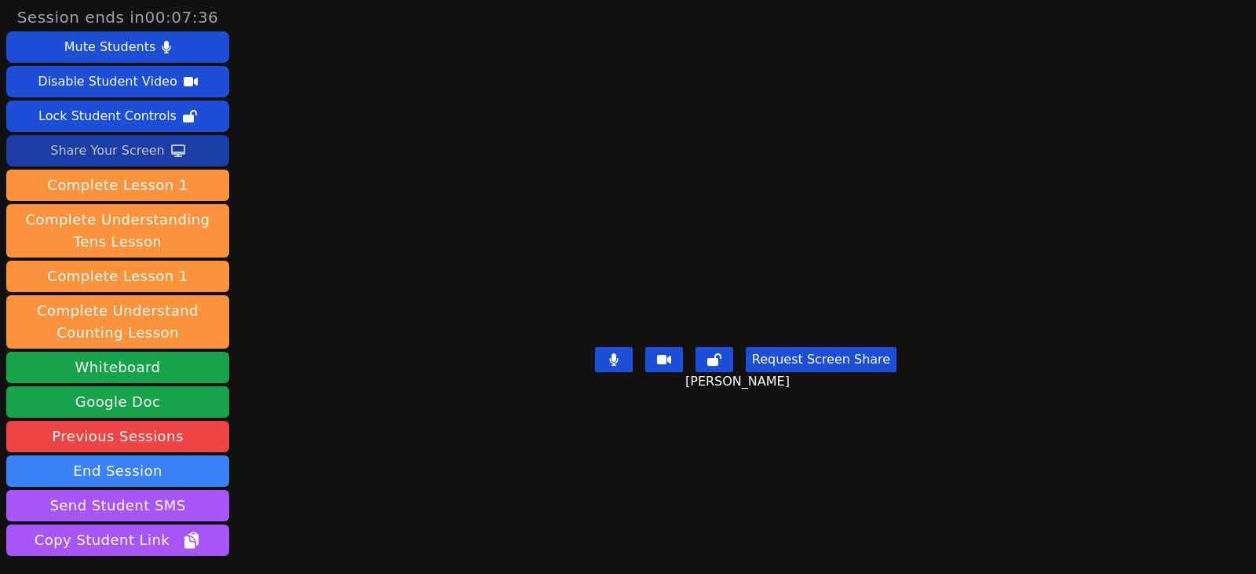
click at [128, 155] on div "Share Your Screen" at bounding box center [107, 150] width 115 height 25
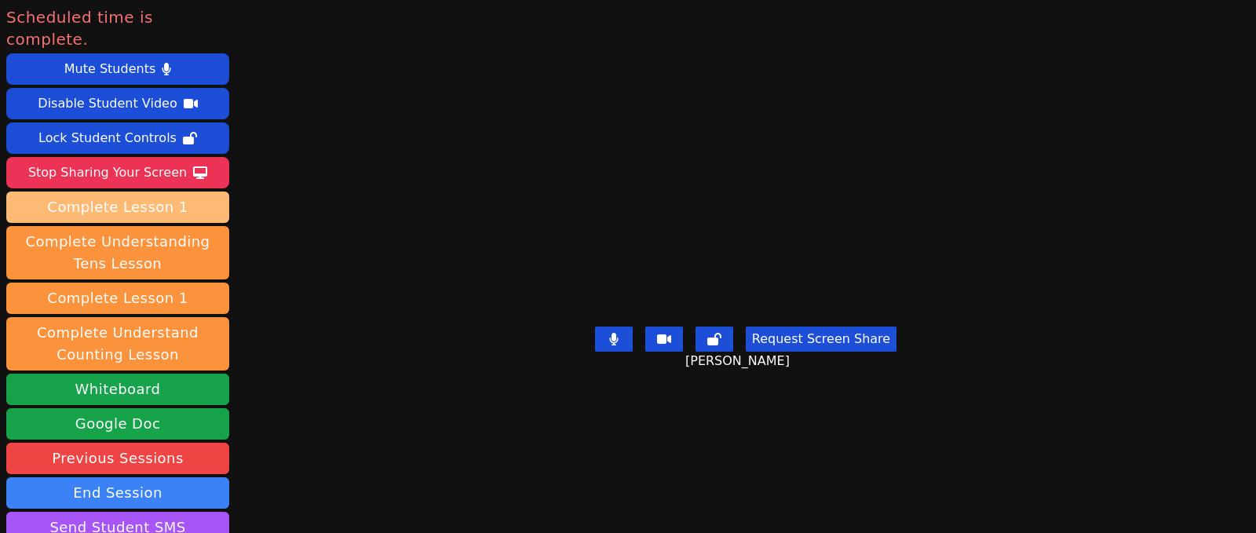
drag, startPoint x: 101, startPoint y: 155, endPoint x: 139, endPoint y: 181, distance: 45.7
click at [101, 160] on div "Stop Sharing Your Screen" at bounding box center [107, 172] width 159 height 25
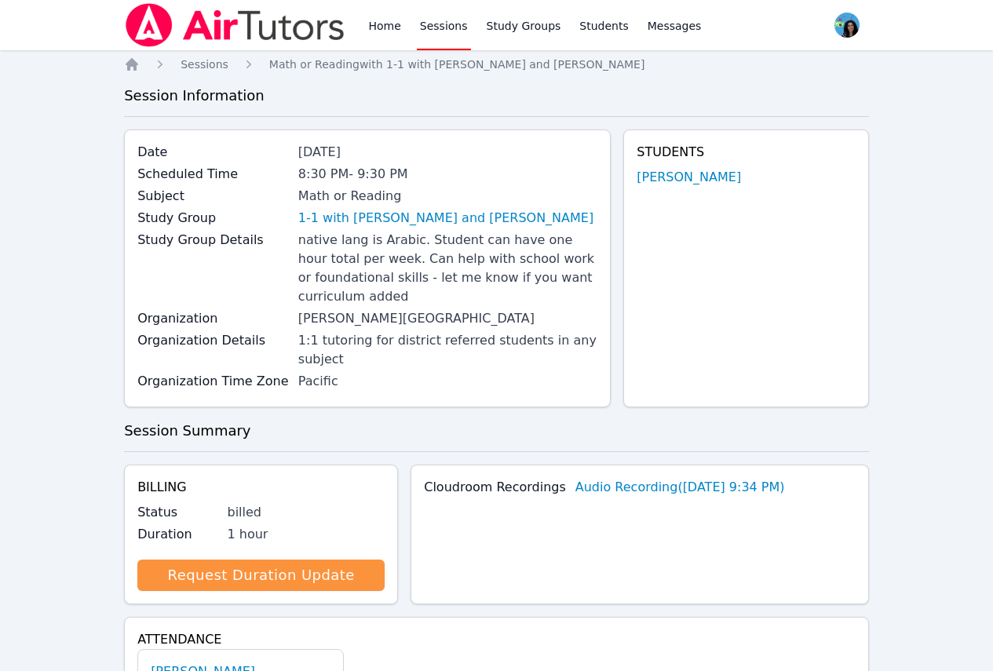
scroll to position [440, 0]
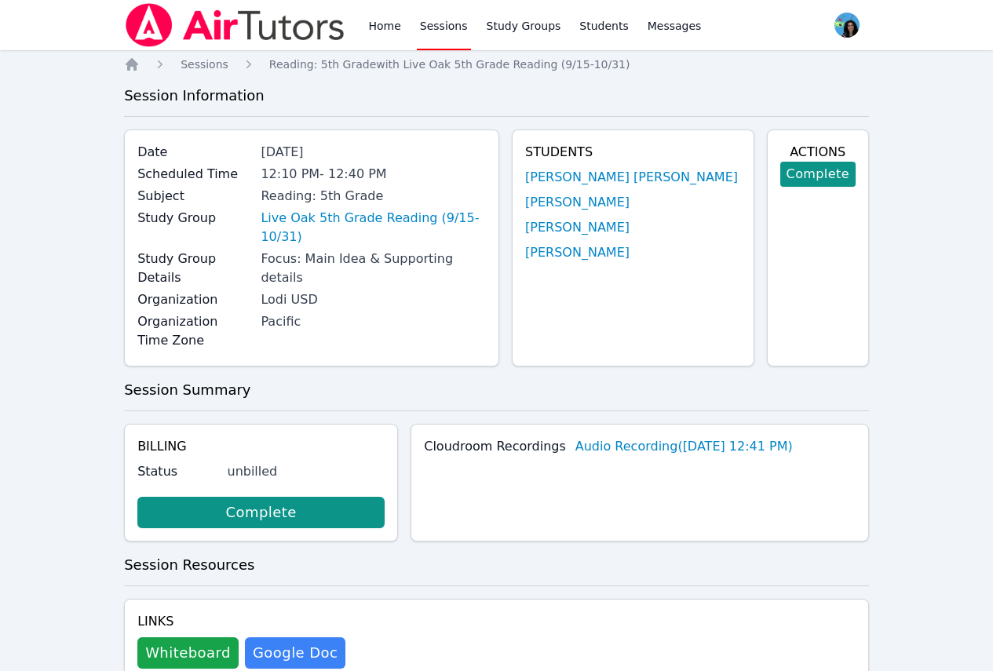
click at [439, 28] on link "Sessions" at bounding box center [444, 25] width 54 height 50
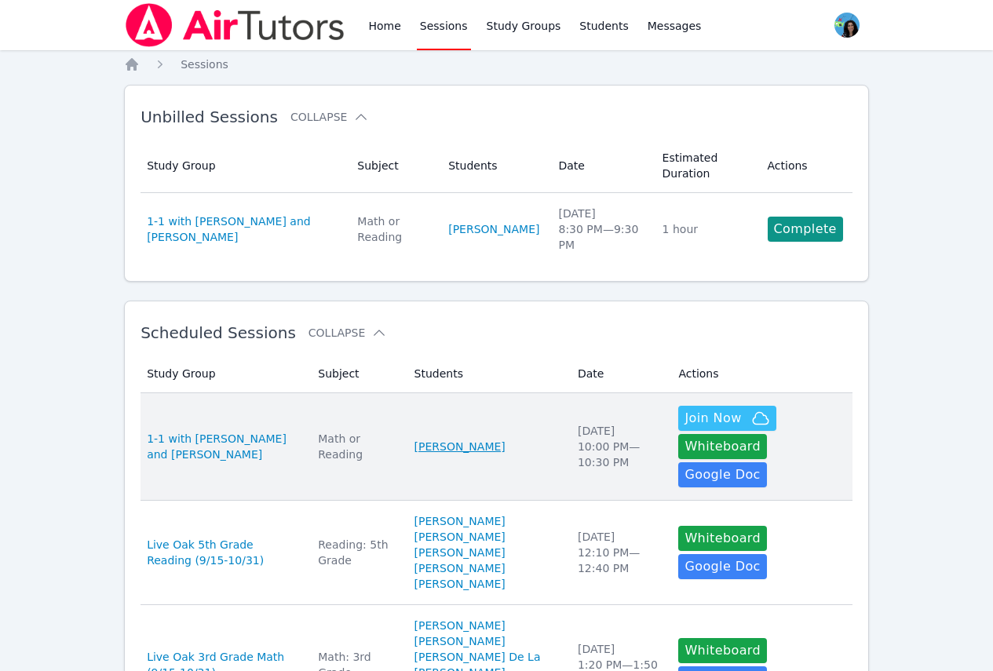
click at [455, 439] on link "[PERSON_NAME]" at bounding box center [459, 447] width 91 height 16
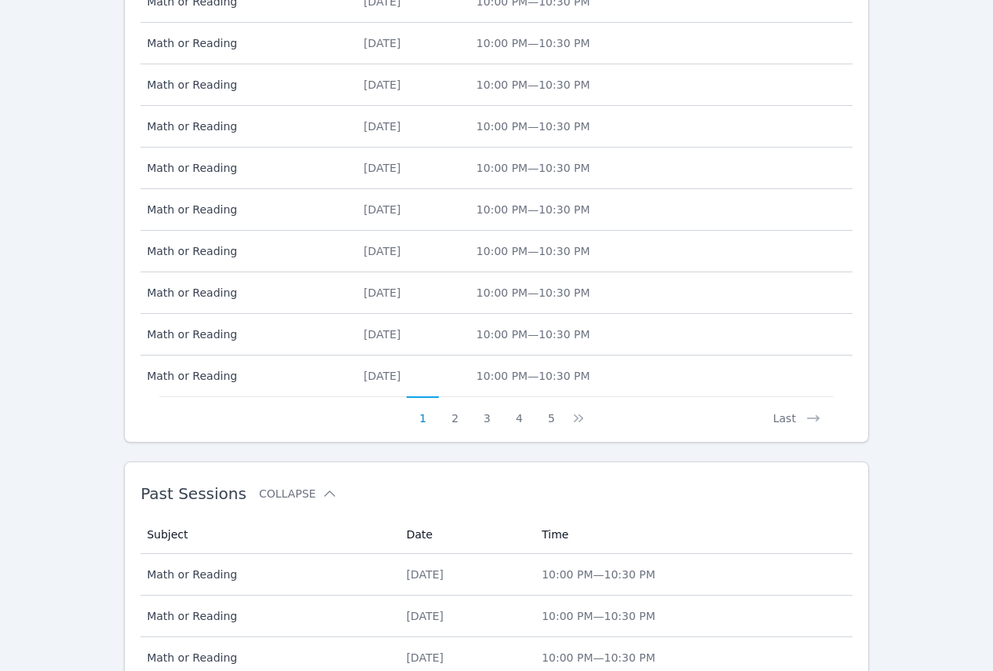
scroll to position [1001, 0]
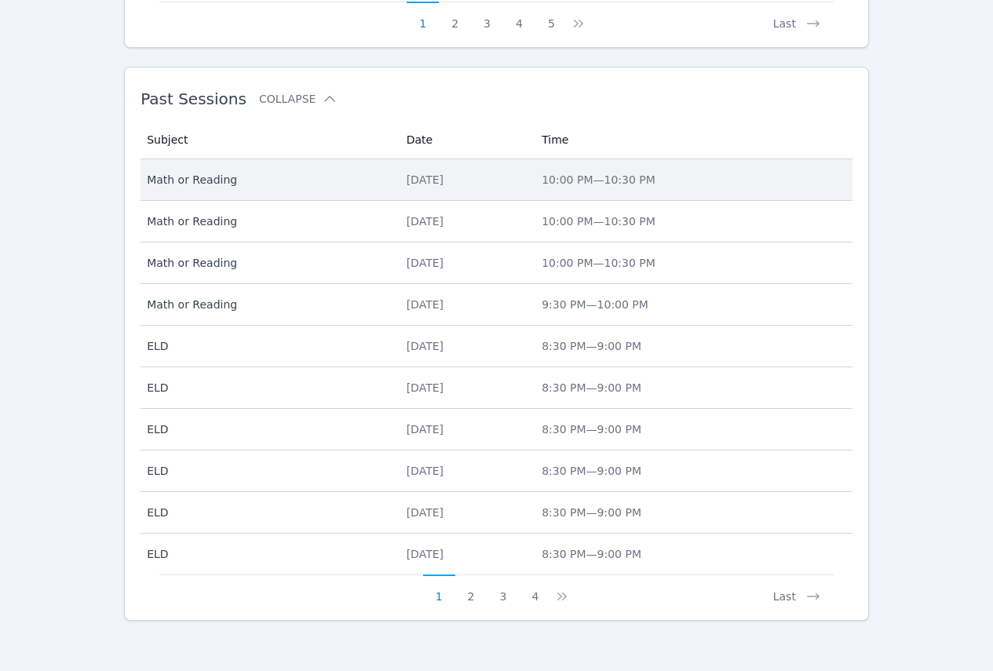
click at [414, 179] on div "Thu Sep 18" at bounding box center [465, 180] width 117 height 16
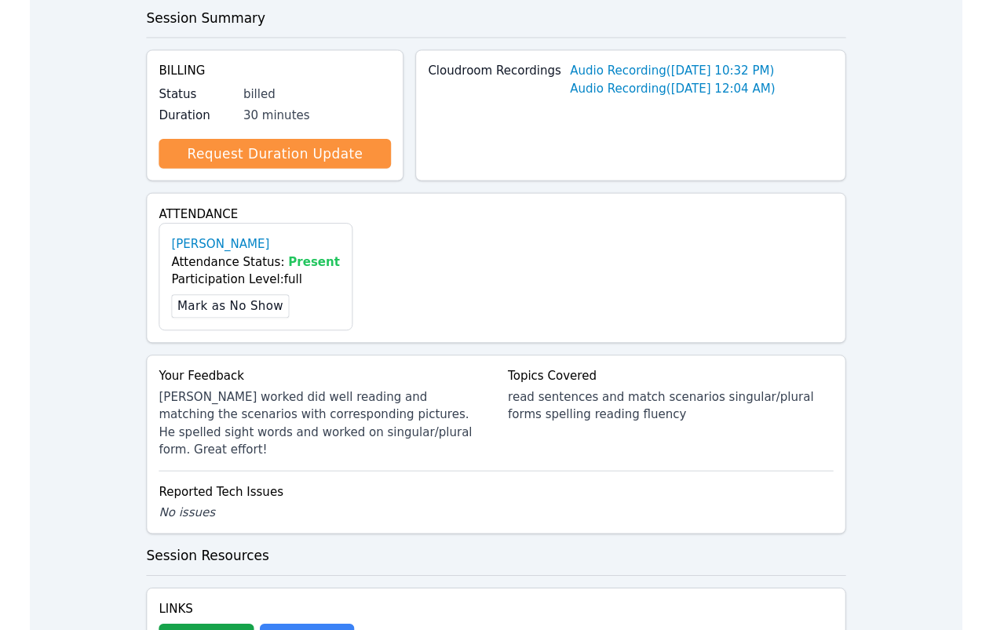
scroll to position [549, 0]
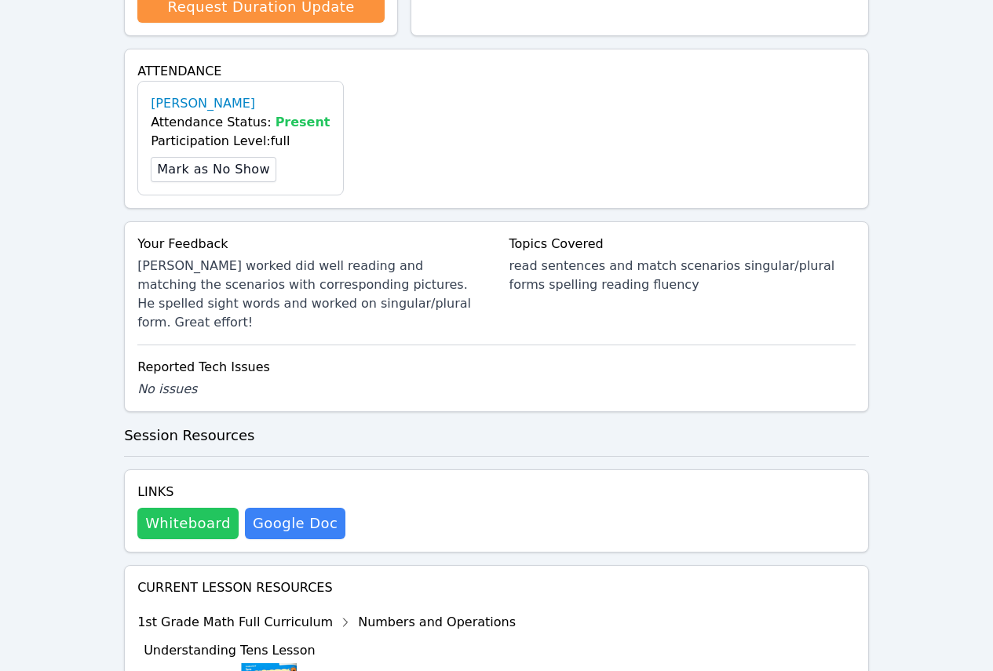
click at [192, 508] on button "Whiteboard" at bounding box center [187, 523] width 101 height 31
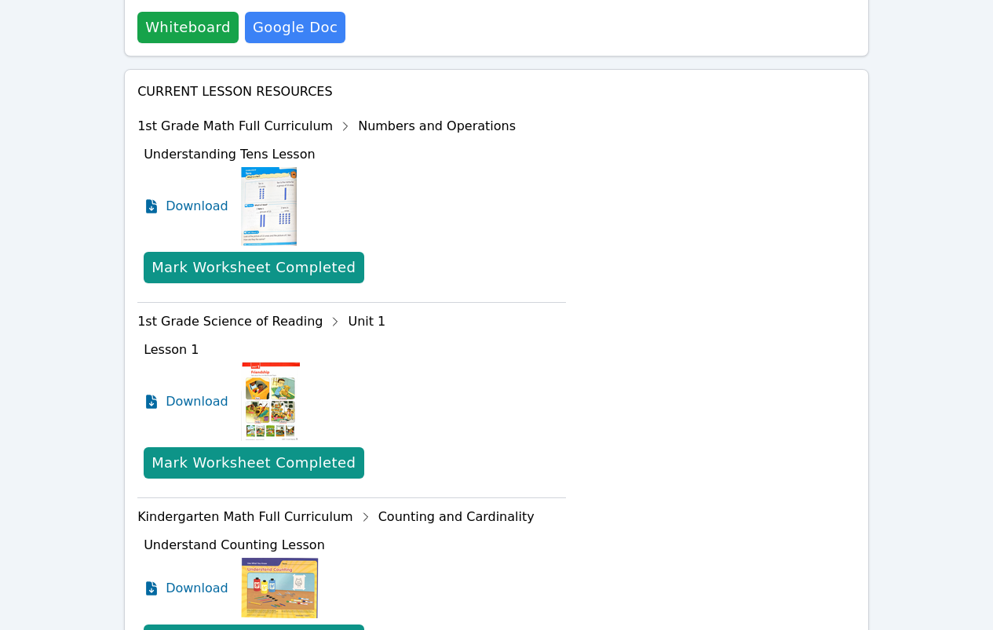
scroll to position [1020, 0]
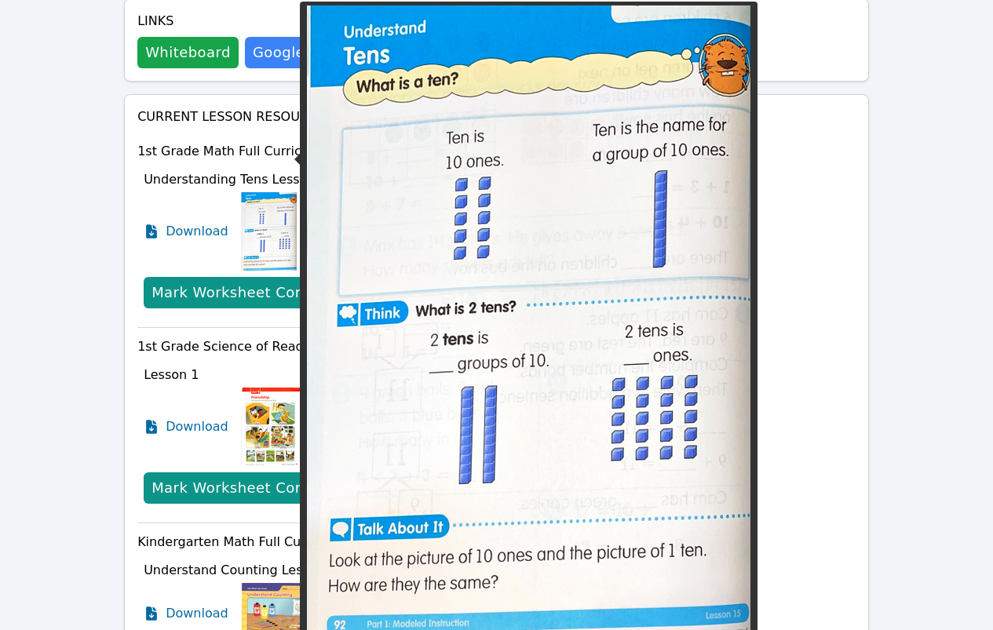
click at [261, 192] on img at bounding box center [269, 231] width 56 height 78
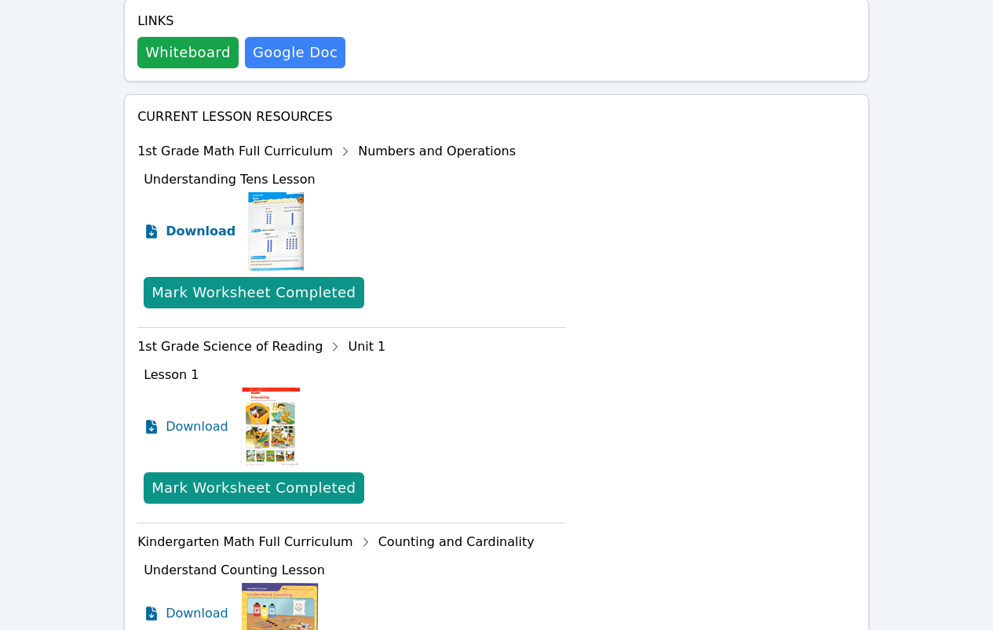
click at [217, 222] on span "Download" at bounding box center [201, 231] width 70 height 19
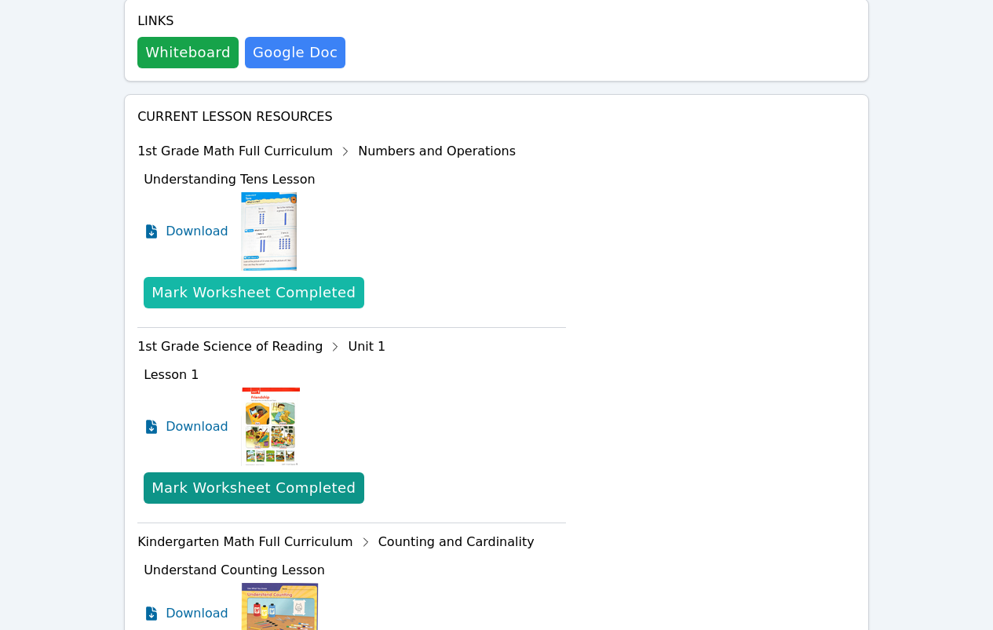
click at [318, 282] on div "Mark Worksheet Completed" at bounding box center [253, 293] width 204 height 22
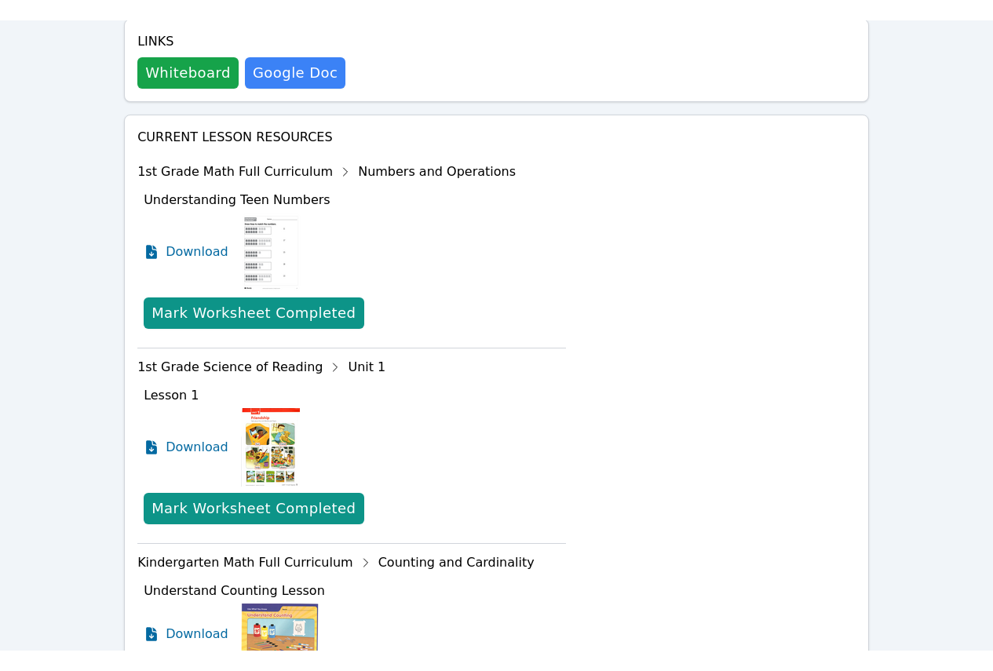
scroll to position [1193, 0]
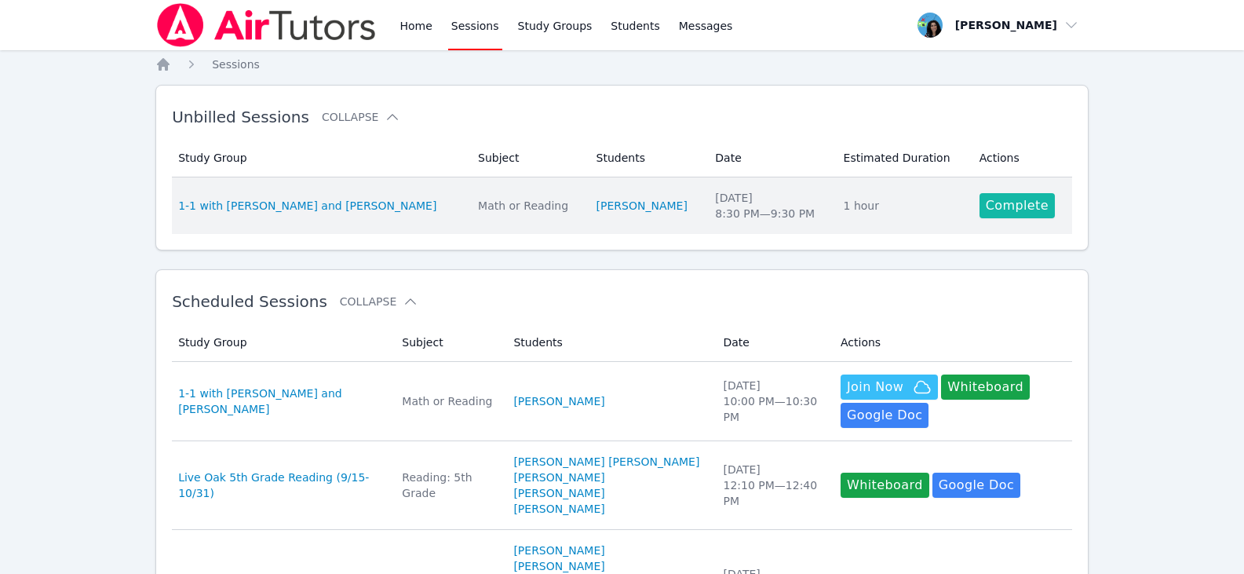
click at [1047, 206] on link "Complete" at bounding box center [1017, 205] width 75 height 25
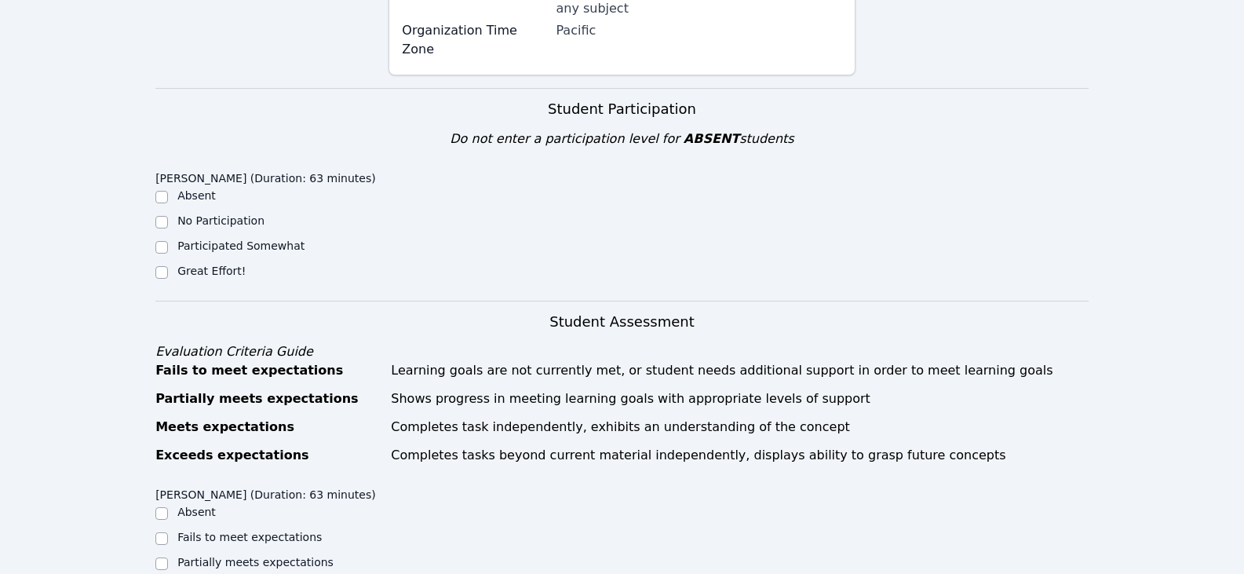
scroll to position [549, 0]
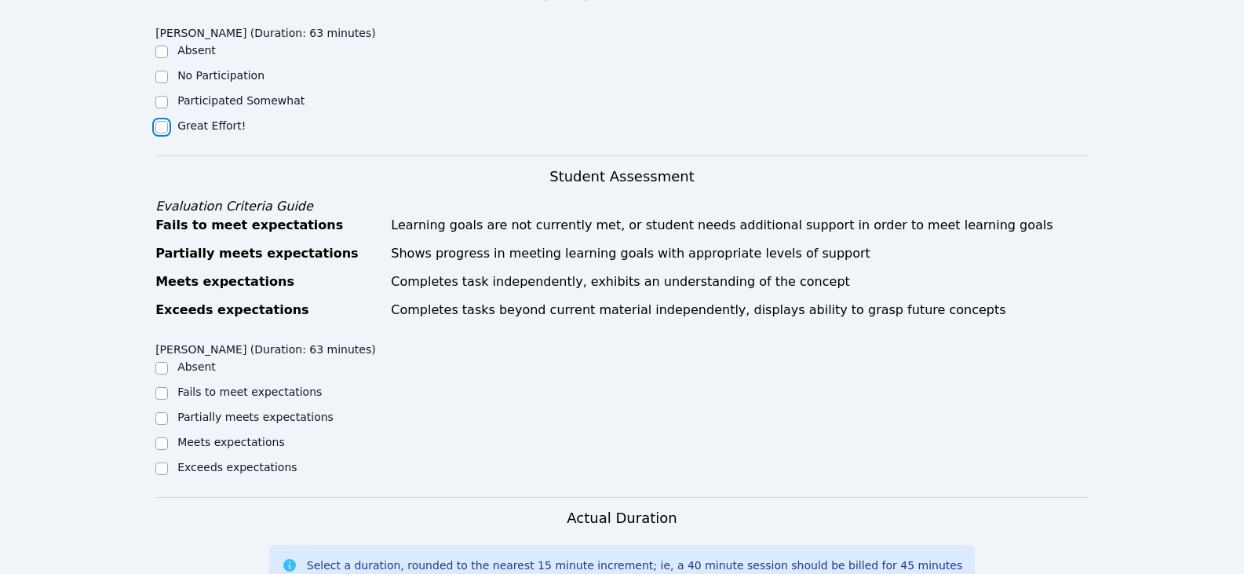
click at [162, 121] on input "Great Effort!" at bounding box center [161, 127] width 13 height 13
checkbox input "true"
click at [206, 411] on label "Partially meets expectations" at bounding box center [255, 417] width 156 height 13
click at [168, 412] on input "Partially meets expectations" at bounding box center [161, 418] width 13 height 13
checkbox input "true"
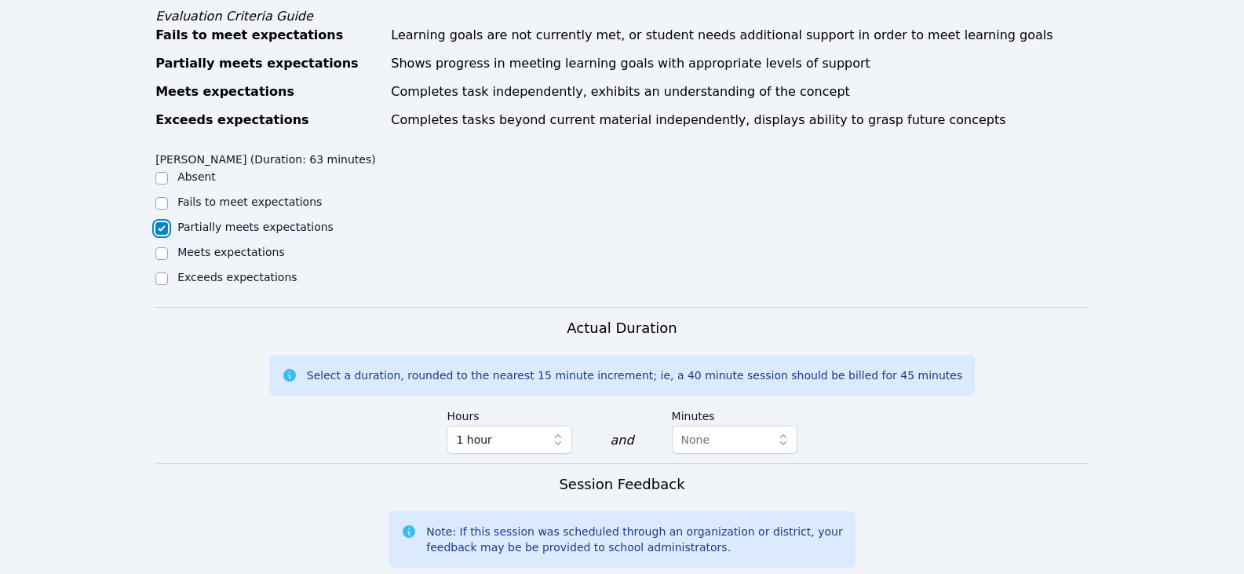
scroll to position [942, 0]
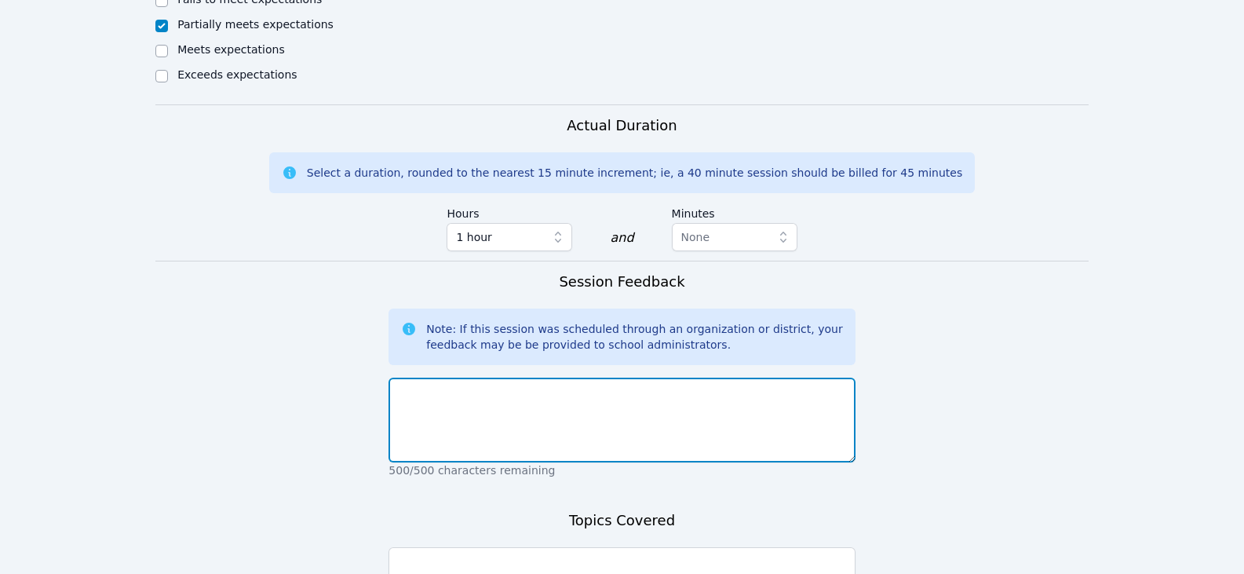
click at [546, 426] on textarea at bounding box center [622, 420] width 466 height 85
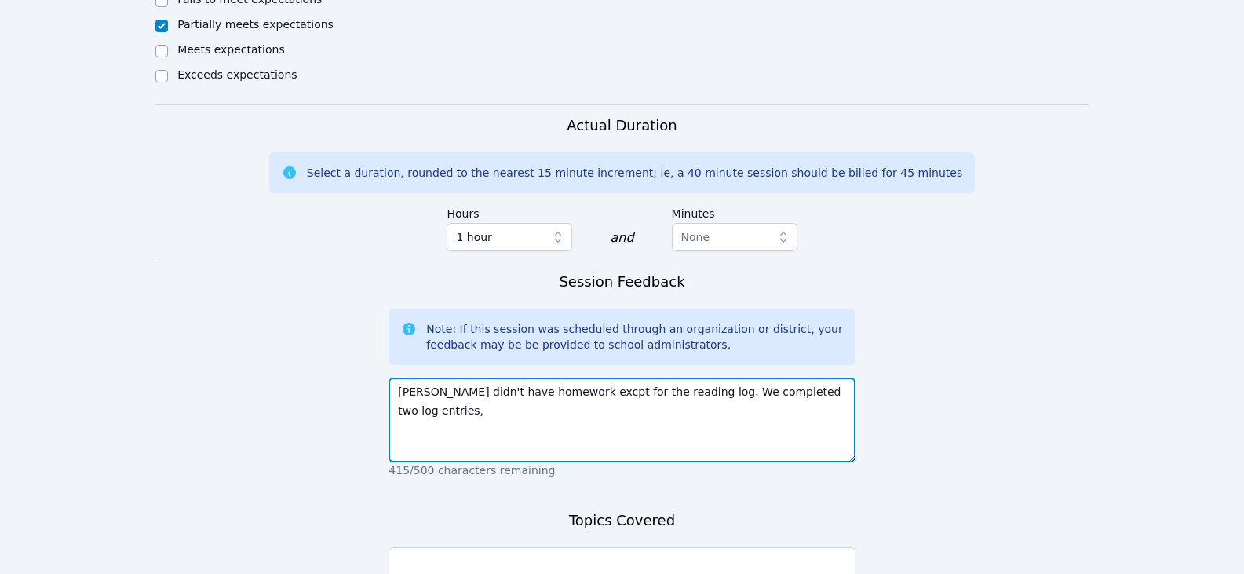
click at [699, 378] on textarea "[PERSON_NAME] didn't have homework excpt for the reading log. We completed two …" at bounding box center [622, 420] width 466 height 85
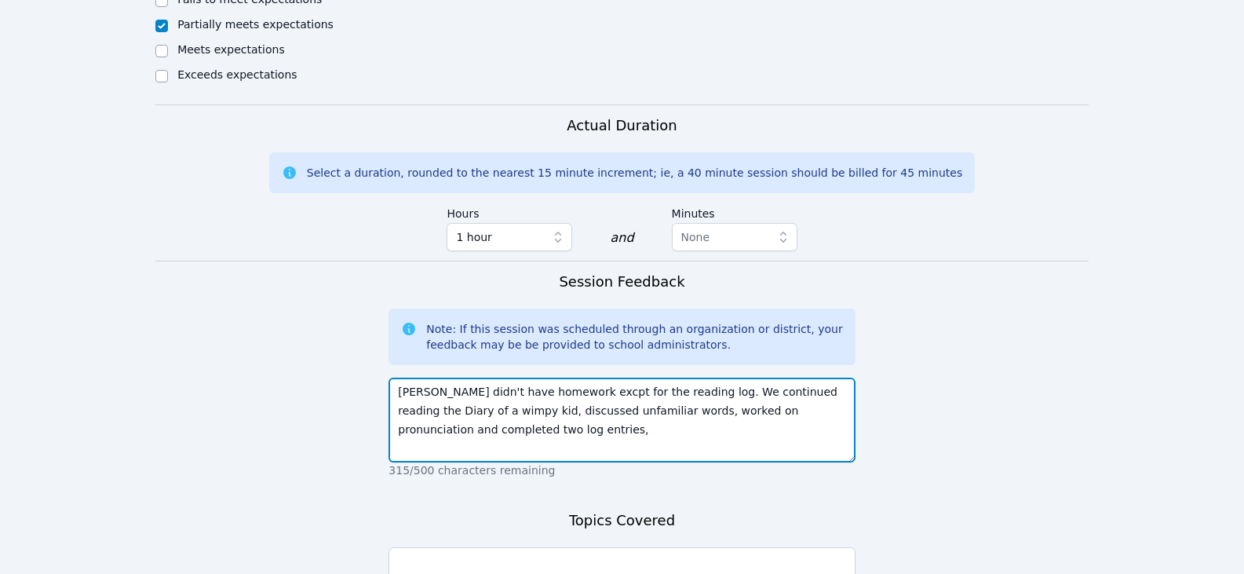
click at [455, 403] on textarea "[PERSON_NAME] didn't have homework excpt for the reading log. We continued read…" at bounding box center [622, 420] width 466 height 85
drag, startPoint x: 425, startPoint y: 375, endPoint x: 570, endPoint y: 424, distance: 153.2
click at [570, 425] on textarea "[PERSON_NAME] didn't have homework excpt for the reading log. We continued read…" at bounding box center [622, 420] width 466 height 85
click at [707, 414] on textarea "[PERSON_NAME] didn't have homework except for the reading log. We continued rea…" at bounding box center [622, 420] width 466 height 85
click at [563, 414] on textarea "[PERSON_NAME] didn't have homework except for the reading log. We continued rea…" at bounding box center [622, 420] width 466 height 85
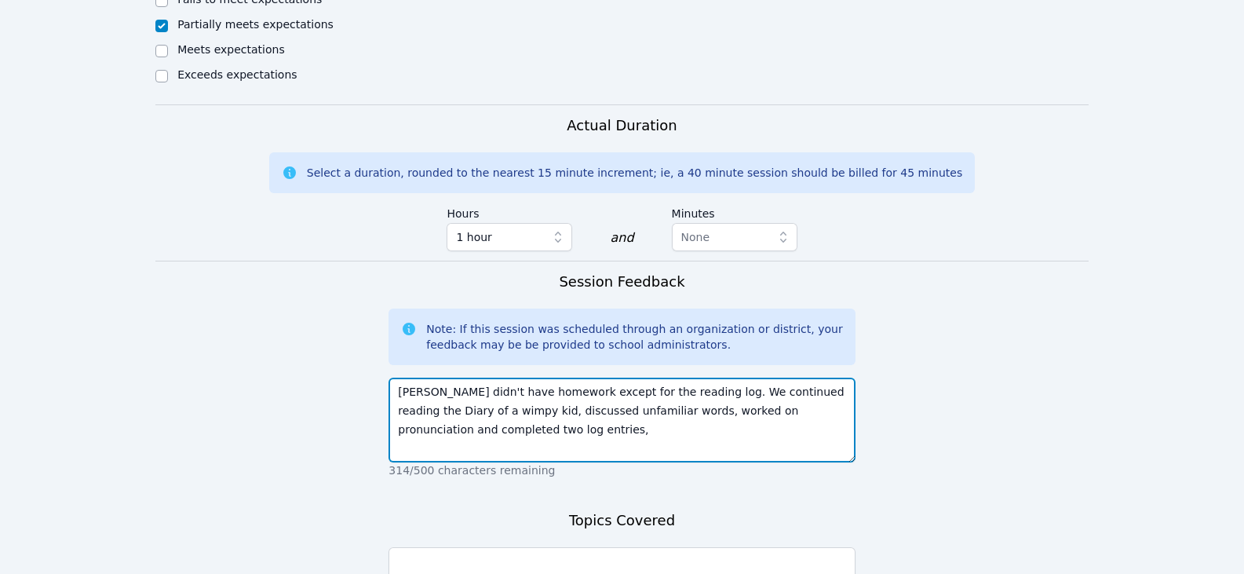
click at [759, 390] on textarea "[PERSON_NAME] didn't have homework except for the reading log. We continued rea…" at bounding box center [622, 420] width 466 height 85
click at [586, 414] on textarea "[PERSON_NAME] didn't have homework except for the reading log. We continued rea…" at bounding box center [622, 420] width 466 height 85
click at [468, 392] on textarea "[PERSON_NAME] didn't have homework except for the reading log. We continued rea…" at bounding box center [622, 420] width 466 height 85
drag, startPoint x: 809, startPoint y: 376, endPoint x: 469, endPoint y: 389, distance: 339.3
click at [469, 389] on textarea "[PERSON_NAME] didn't have homework except for the reading log. We continued rea…" at bounding box center [622, 420] width 466 height 85
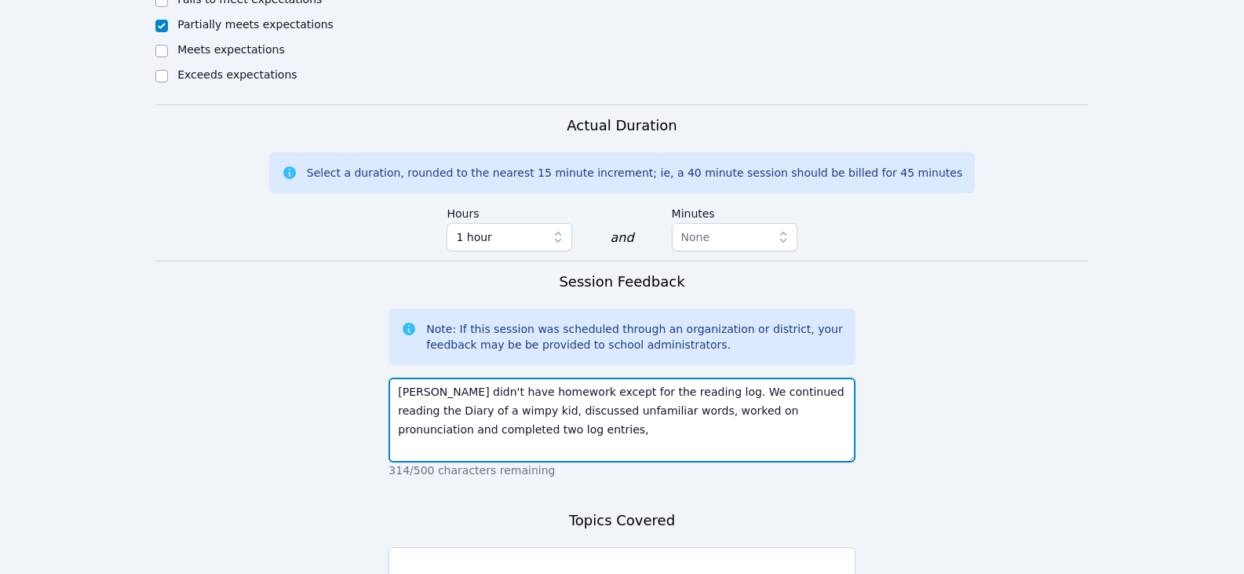
paste textarea "Diary of a Wimpy Kid: Hard Luck"
click at [802, 378] on textarea "[PERSON_NAME] didn't have homework except for the reading log. We continued rea…" at bounding box center [622, 420] width 466 height 85
click at [807, 378] on textarea "[PERSON_NAME] didn't have homework except for the reading log. We continued rea…" at bounding box center [622, 420] width 466 height 85
click at [618, 411] on textarea "[PERSON_NAME] didn't have homework except for the reading log. We continued rea…" at bounding box center [622, 420] width 466 height 85
click at [548, 416] on textarea "[PERSON_NAME] didn't have homework except for the reading log. We continued rea…" at bounding box center [622, 420] width 466 height 85
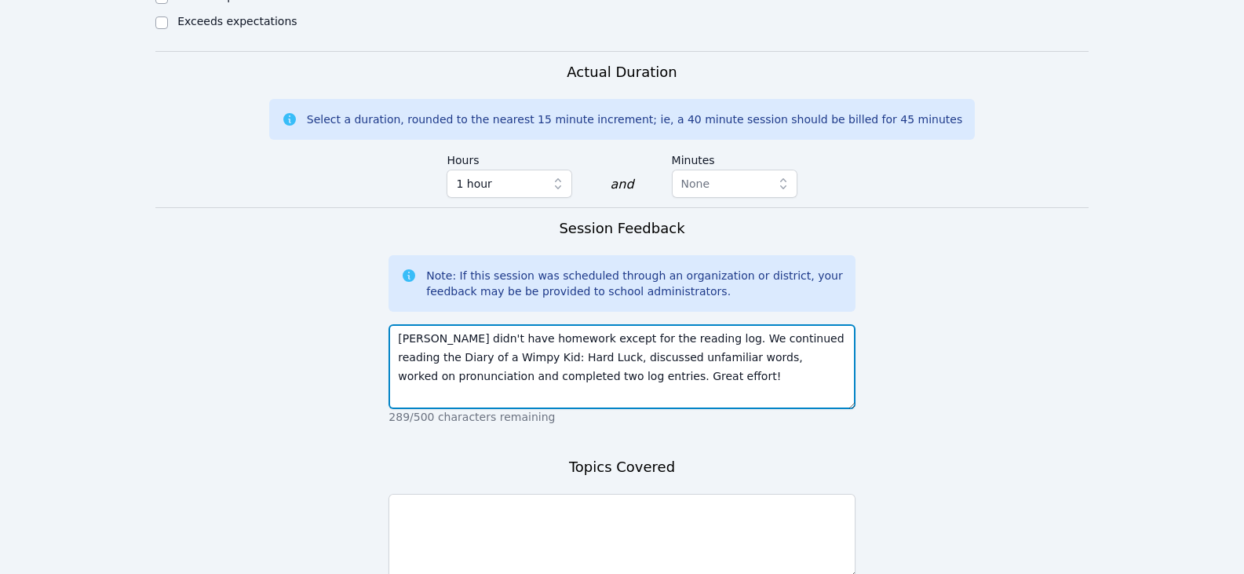
scroll to position [1099, 0]
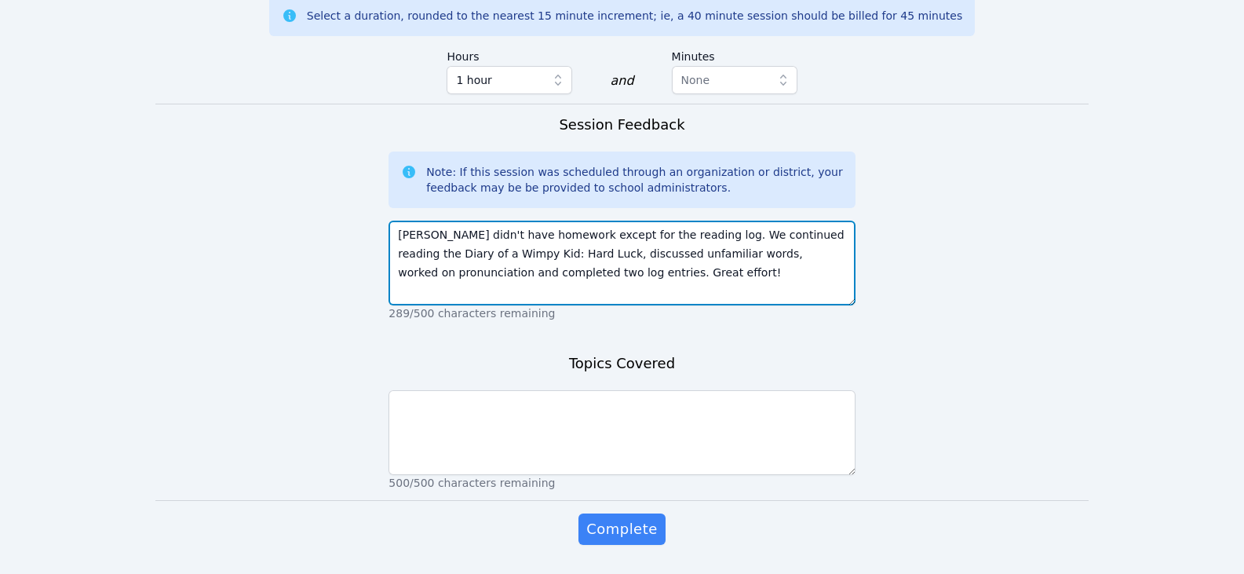
type textarea "[PERSON_NAME] didn't have homework except for the reading log. We continued rea…"
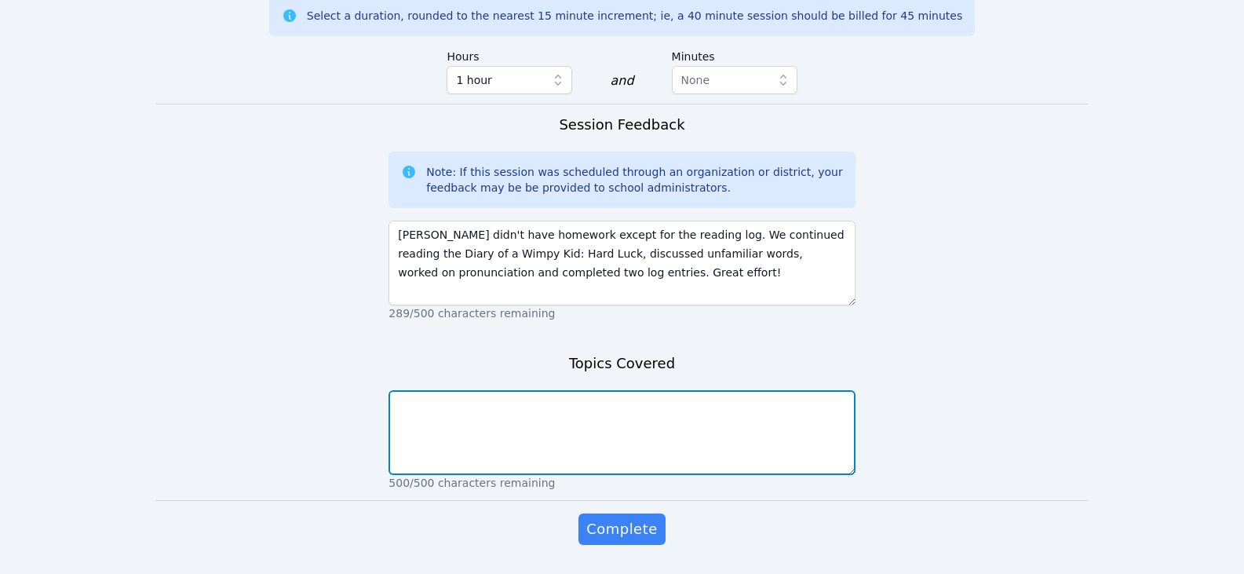
click at [579, 423] on textarea at bounding box center [622, 432] width 466 height 85
click at [630, 416] on textarea "reading fluency, discussion, reaidng log entries" at bounding box center [622, 432] width 466 height 85
type textarea "reading fluency, discussion, reading log entries"
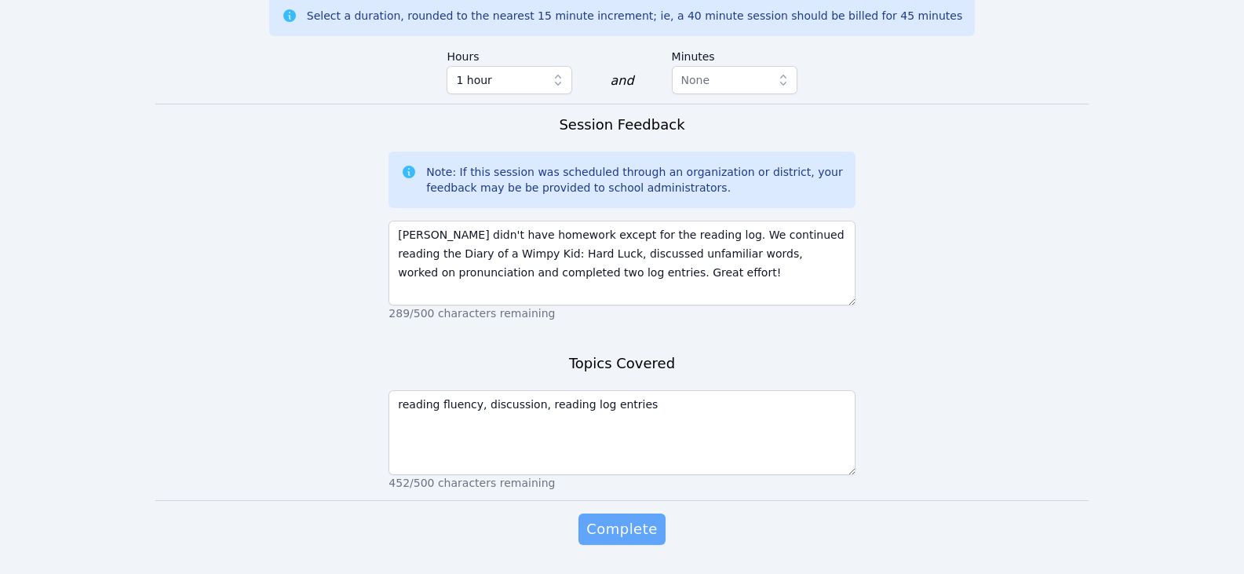
click at [634, 518] on span "Complete" at bounding box center [621, 529] width 71 height 22
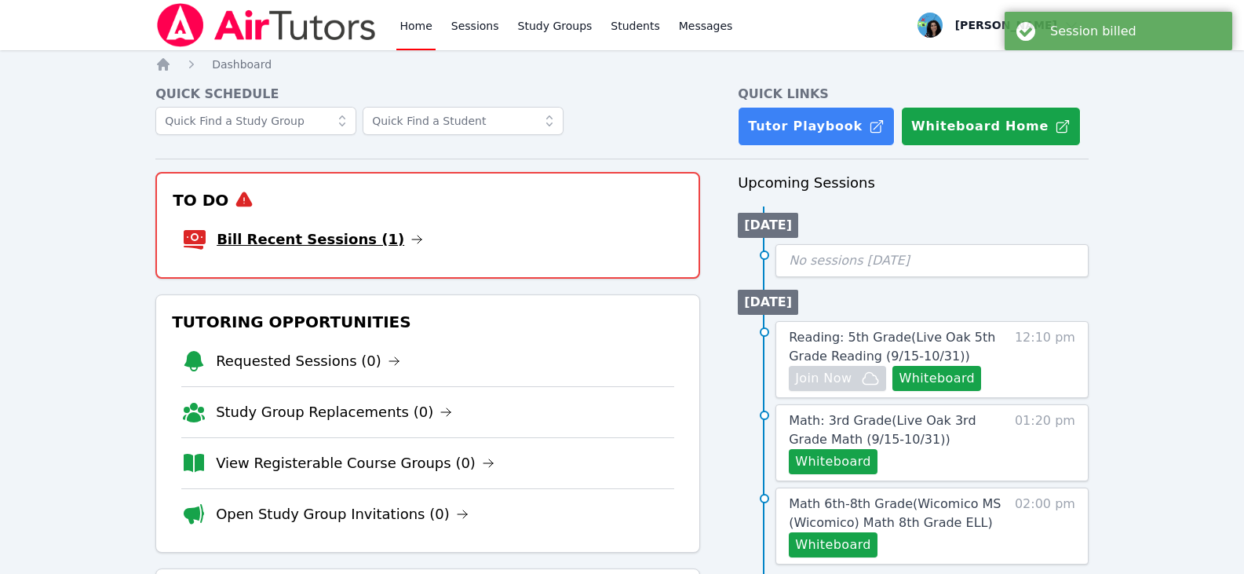
click at [411, 240] on icon at bounding box center [417, 239] width 13 height 13
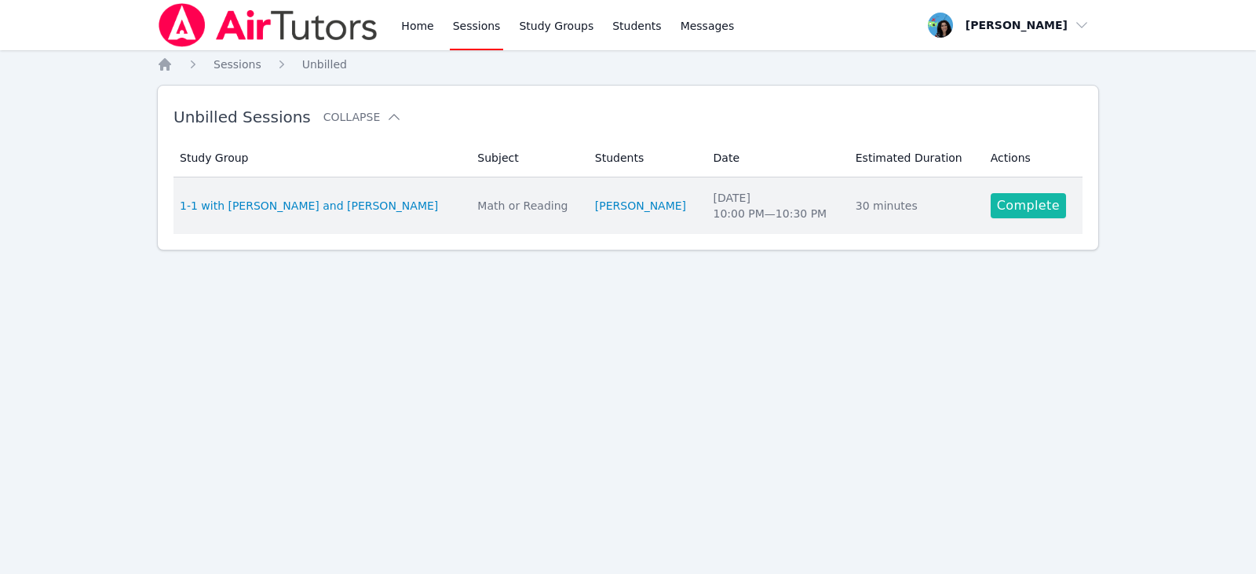
click at [992, 210] on link "Complete" at bounding box center [1028, 205] width 75 height 25
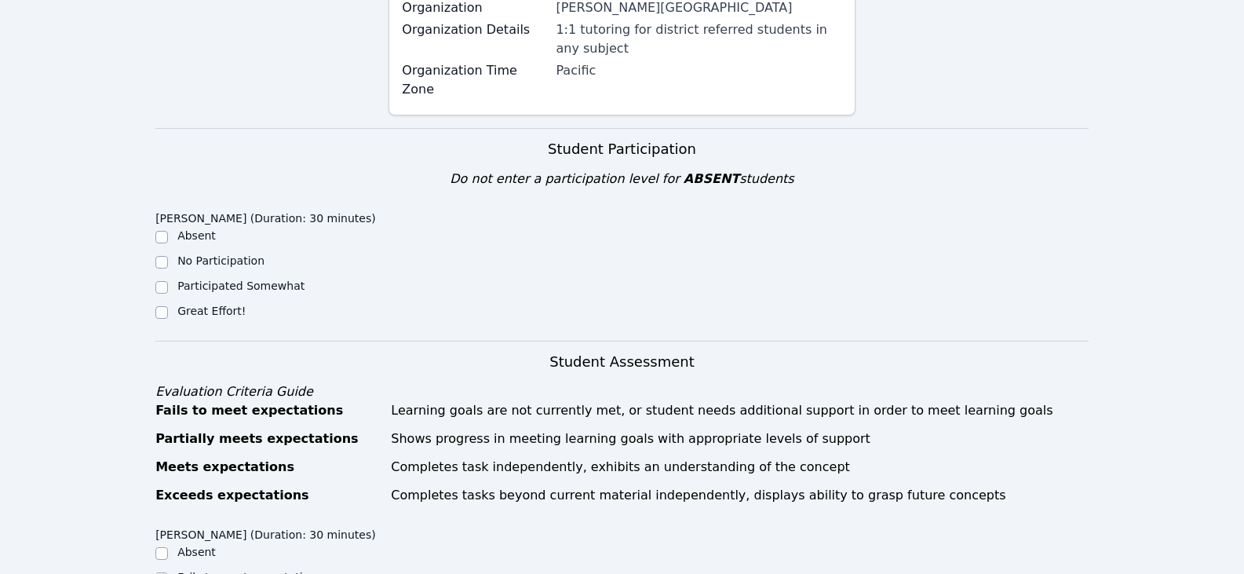
scroll to position [392, 0]
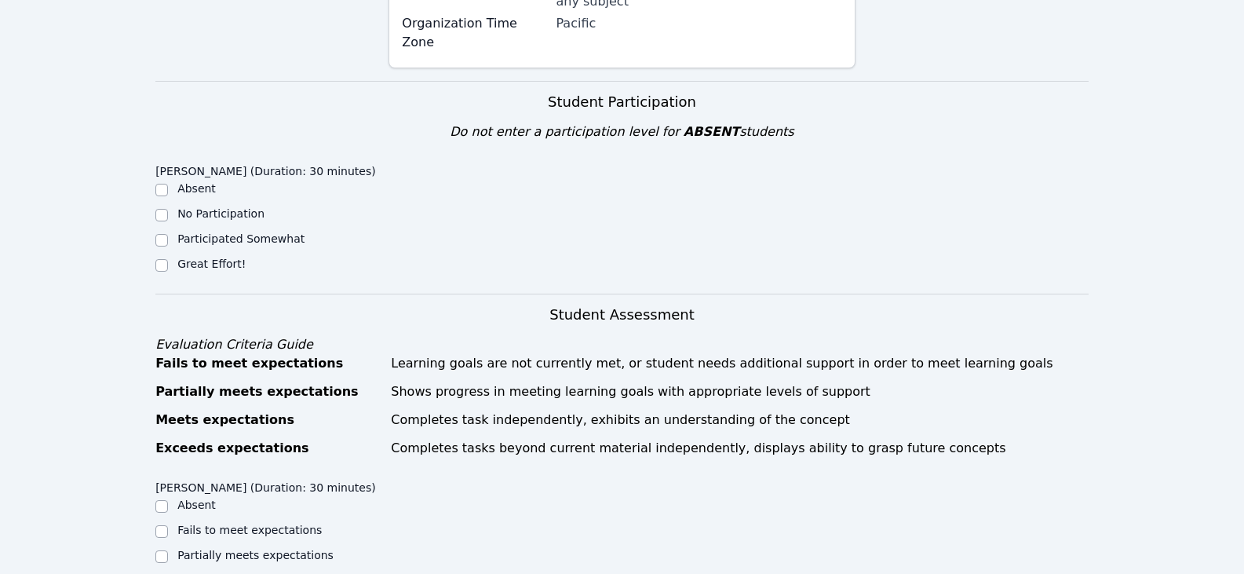
click at [214, 257] on label "Great Effort!" at bounding box center [211, 263] width 68 height 13
click at [168, 259] on input "Great Effort!" at bounding box center [161, 265] width 13 height 13
checkbox input "true"
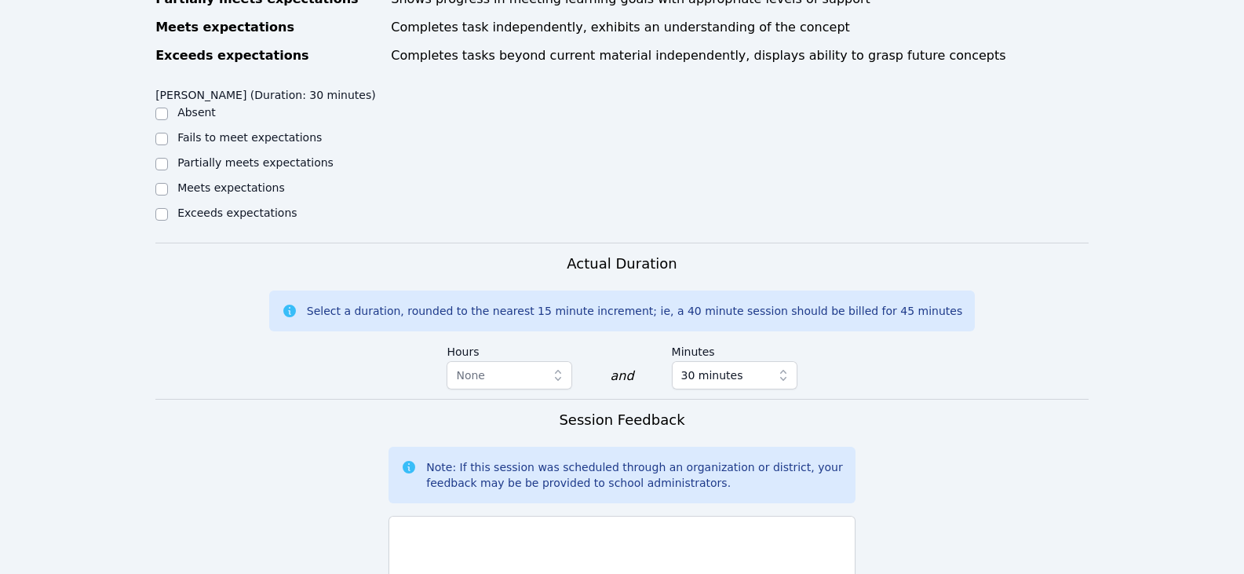
scroll to position [706, 0]
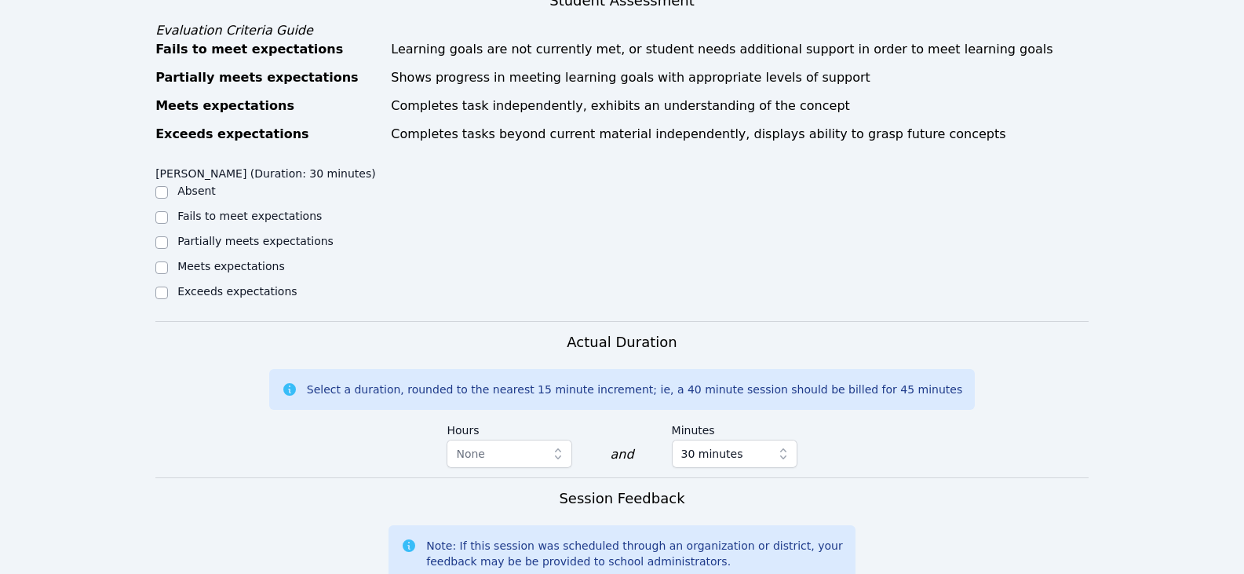
click at [273, 235] on label "Partially meets expectations" at bounding box center [255, 241] width 156 height 13
click at [168, 236] on input "Partially meets expectations" at bounding box center [161, 242] width 13 height 13
checkbox input "true"
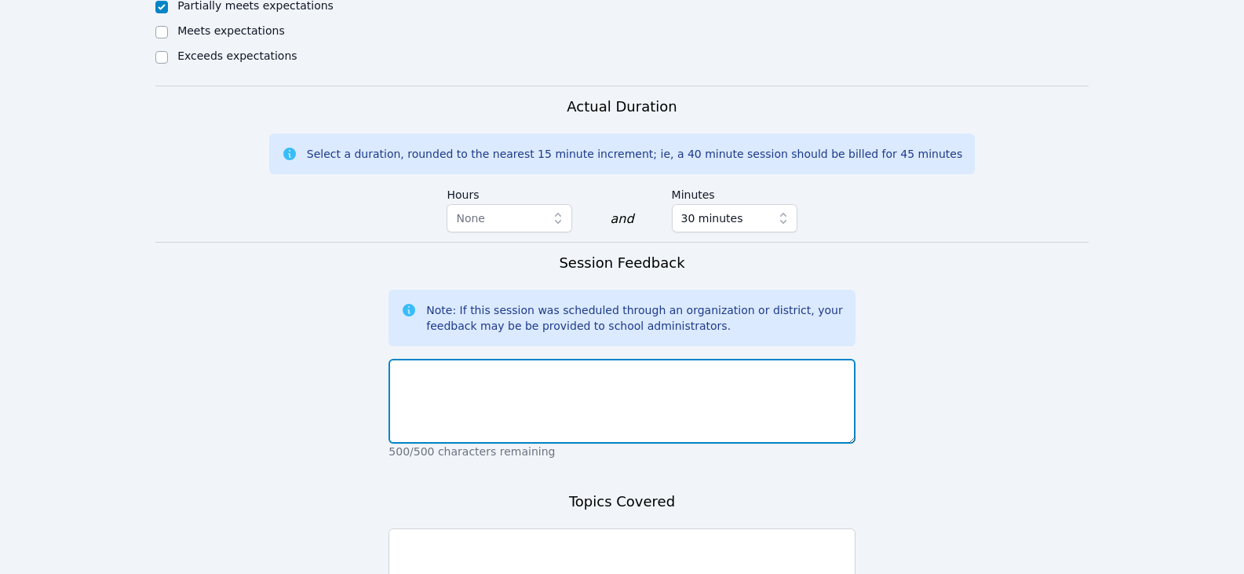
click at [536, 368] on textarea at bounding box center [622, 401] width 466 height 85
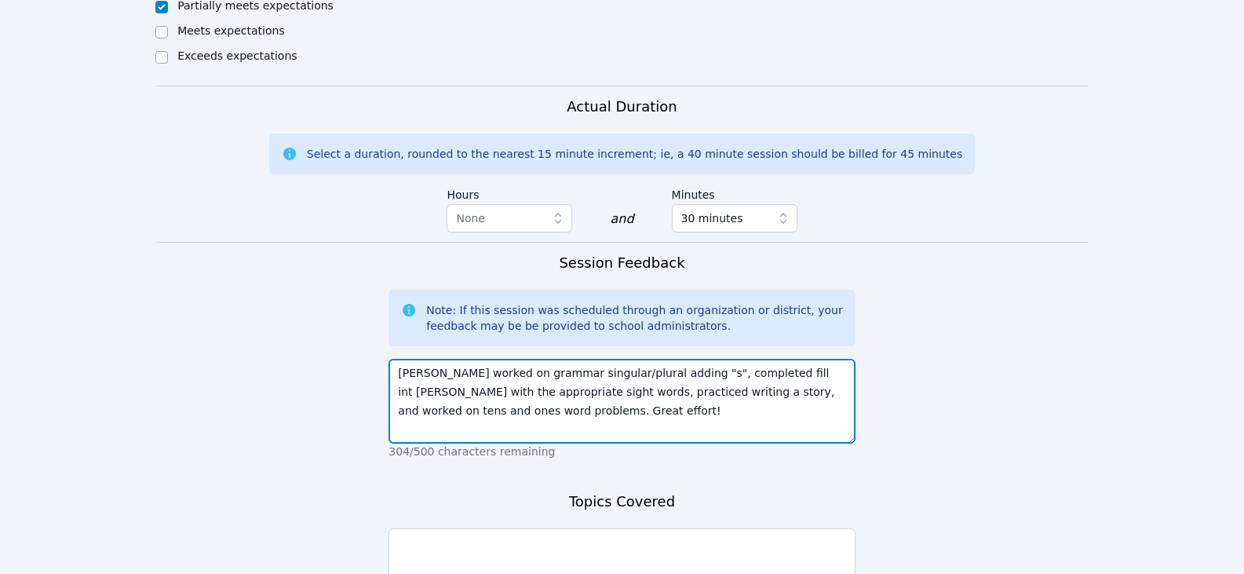
click at [619, 383] on textarea "[PERSON_NAME] worked on grammar singular/plural adding "s", completed fill int …" at bounding box center [622, 401] width 466 height 85
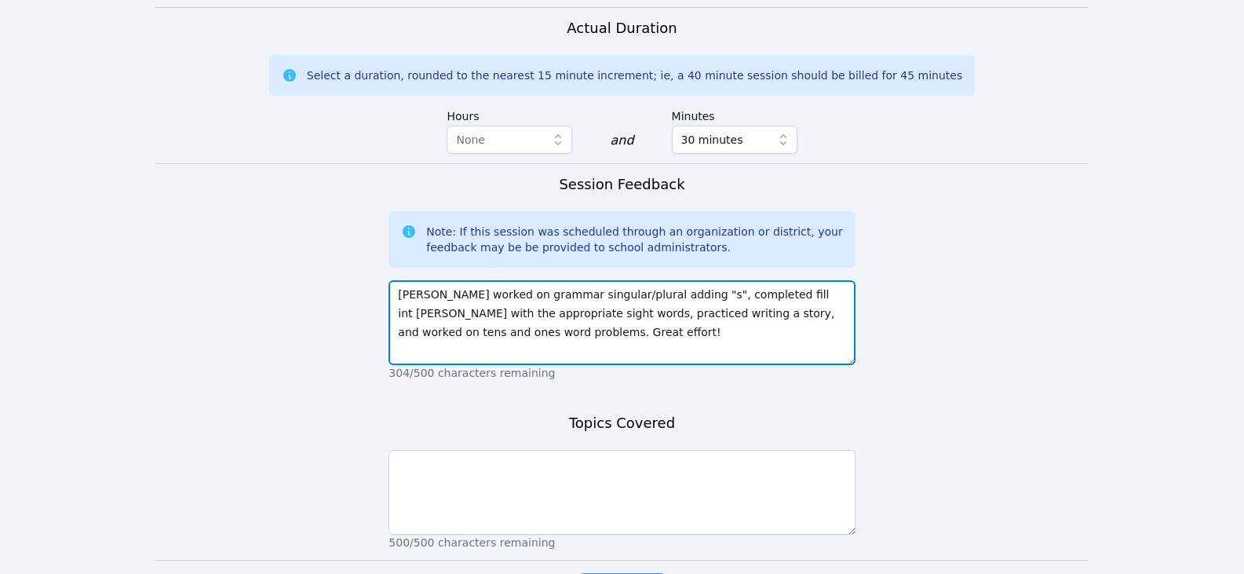
drag, startPoint x: 743, startPoint y: 257, endPoint x: 718, endPoint y: 258, distance: 24.3
click at [718, 280] on textarea "[PERSON_NAME] worked on grammar singular/plural adding "s", completed fill int …" at bounding box center [622, 322] width 466 height 85
click at [689, 280] on textarea "[PERSON_NAME] worked on grammar singular/plural adding "s", completed fill in t…" at bounding box center [622, 322] width 466 height 85
click at [739, 280] on textarea "[PERSON_NAME] worked on grammar singular/plural adding "s", completed fill in t…" at bounding box center [622, 322] width 466 height 85
click at [730, 283] on textarea "[PERSON_NAME] worked on grammar singular/plural adding "s", completed fill in t…" at bounding box center [622, 322] width 466 height 85
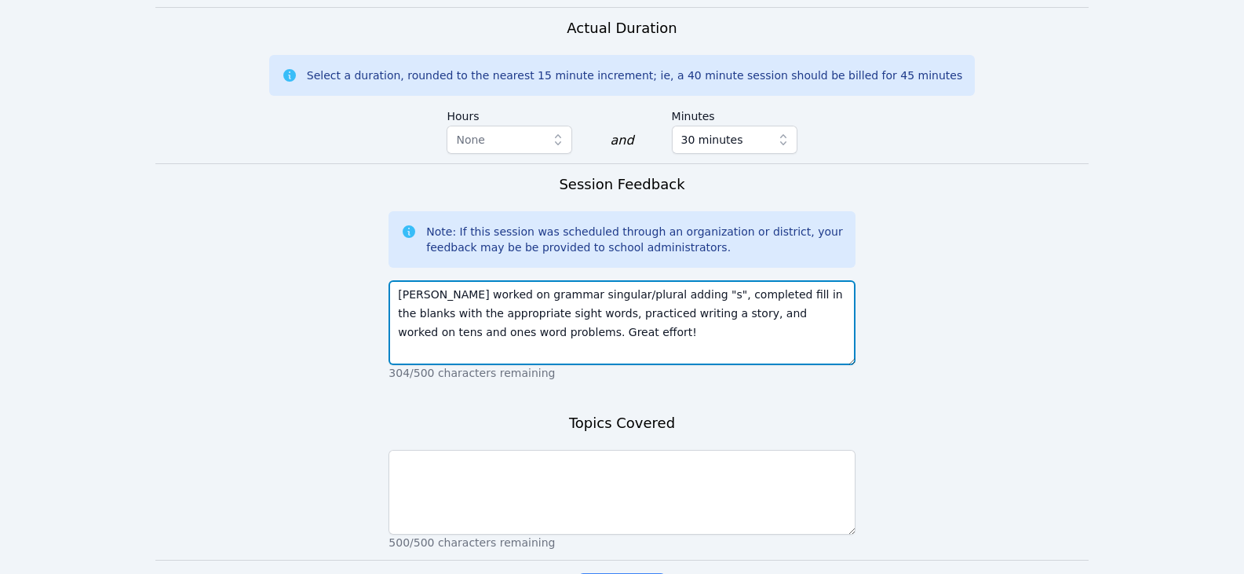
type textarea "[PERSON_NAME] worked on grammar singular/plural adding "s", completed fill in t…"
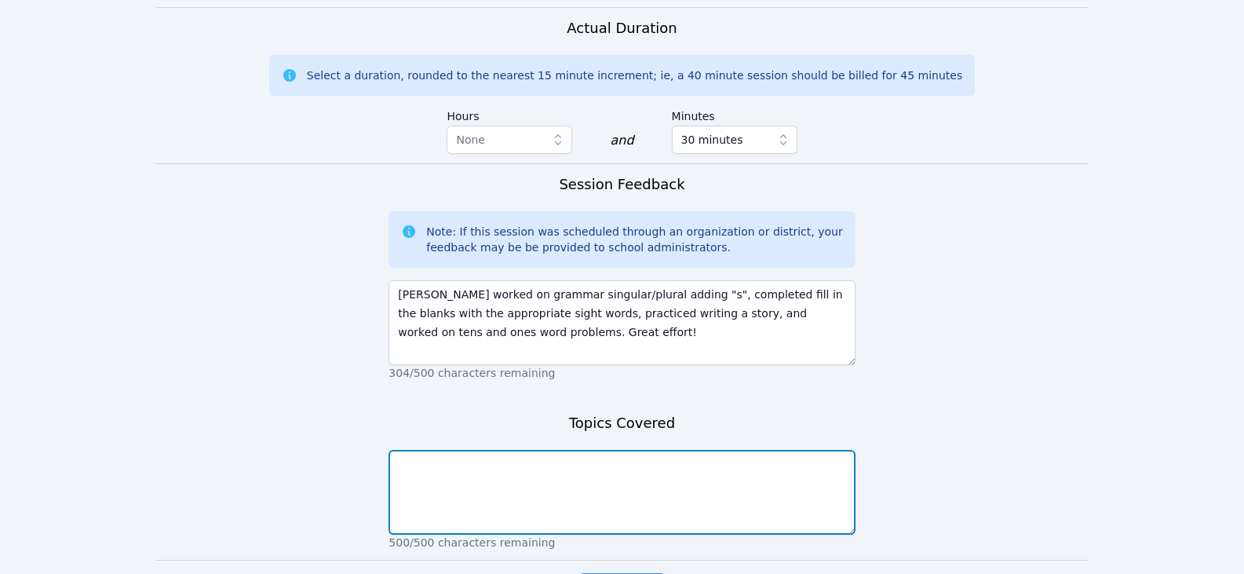
click at [555, 453] on textarea at bounding box center [622, 492] width 466 height 85
type textarea "ELA-fill in the blanks, singular/plural Math-tens and ones word problems"
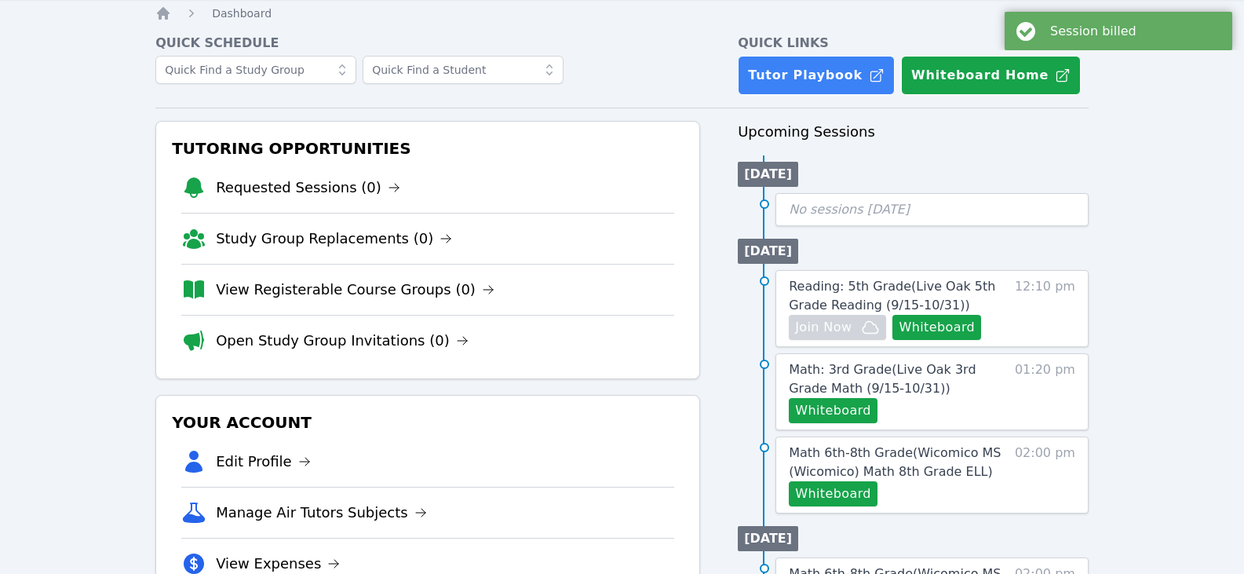
scroll to position [78, 0]
